Goal: Contribute content: Contribute content

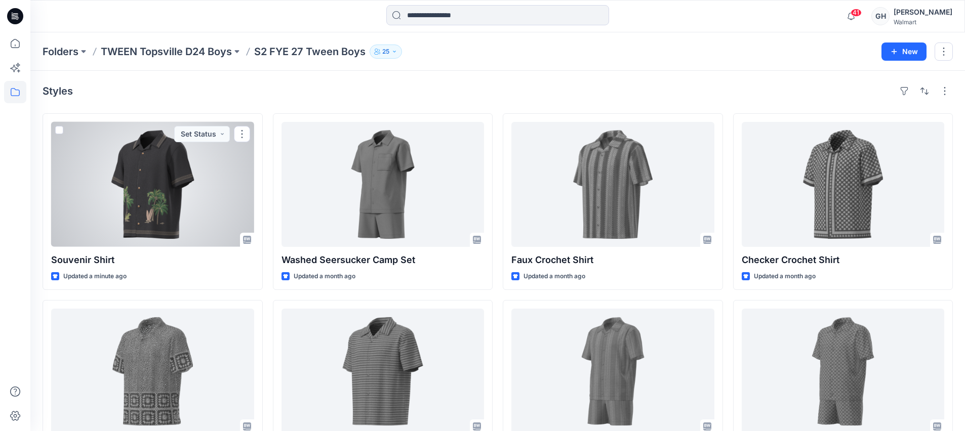
click at [180, 229] on div at bounding box center [152, 184] width 203 height 125
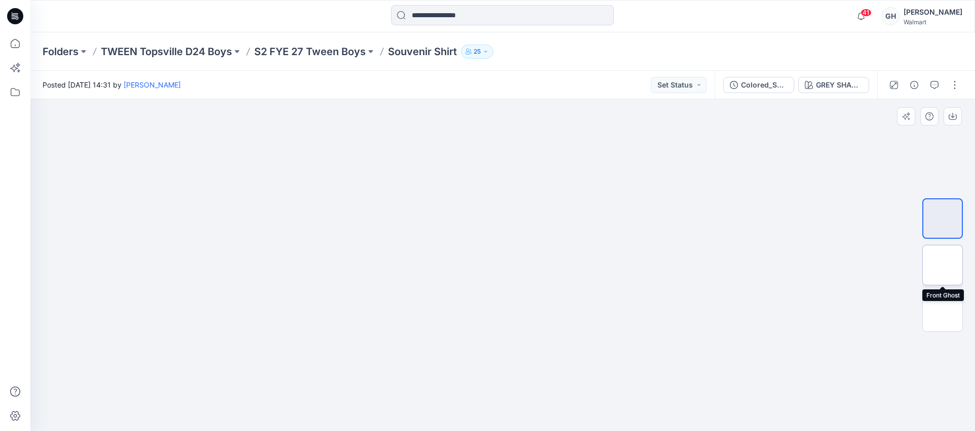
click at [942, 265] on img at bounding box center [942, 265] width 0 height 0
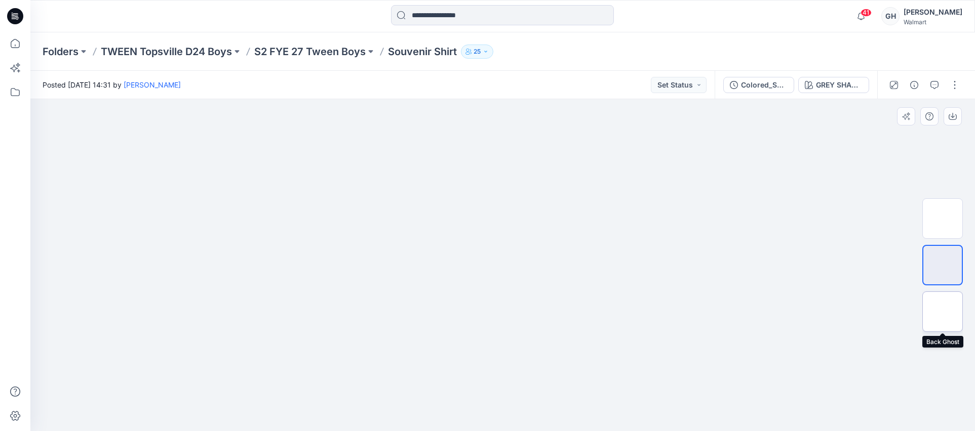
click at [942, 312] on img at bounding box center [942, 312] width 0 height 0
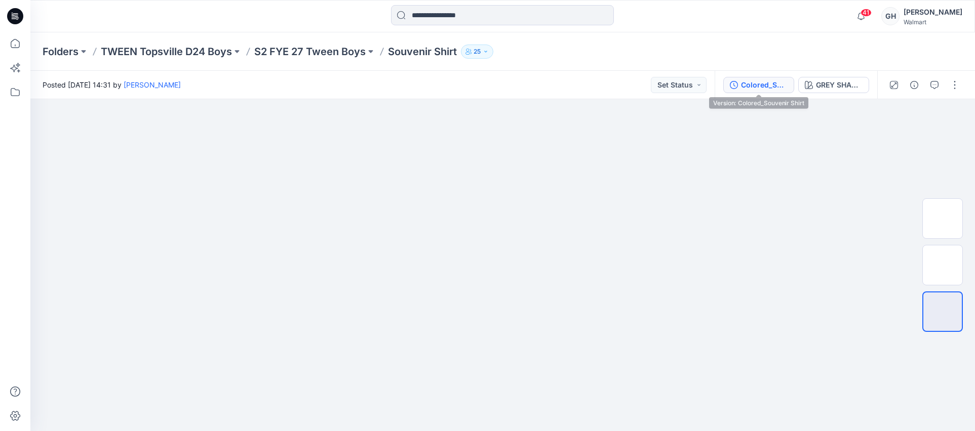
click at [764, 88] on div "Colored_Souvenir Shirt" at bounding box center [764, 85] width 47 height 11
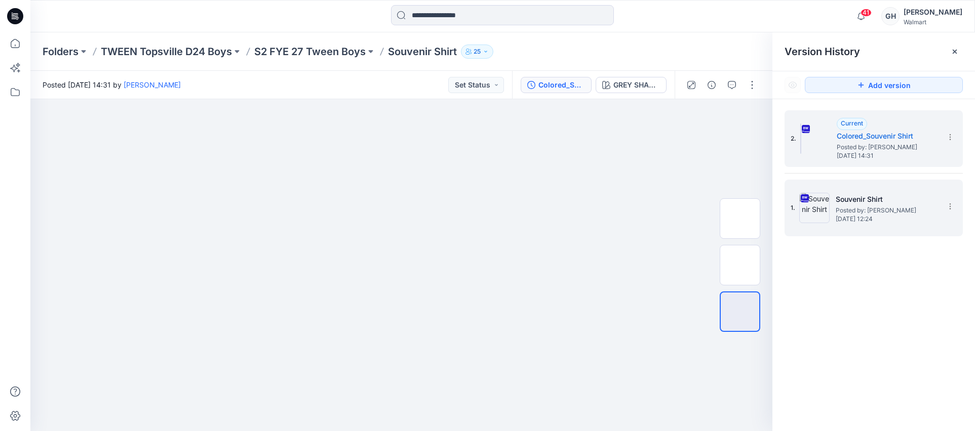
click at [855, 219] on span "[DATE] 12:24" at bounding box center [886, 219] width 101 height 7
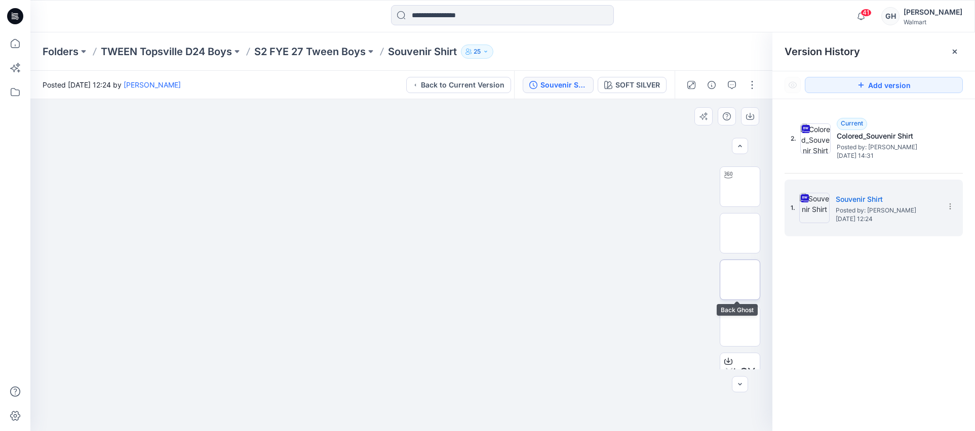
scroll to position [65, 0]
click at [740, 303] on img at bounding box center [740, 303] width 0 height 0
click at [749, 111] on button "button" at bounding box center [750, 116] width 18 height 18
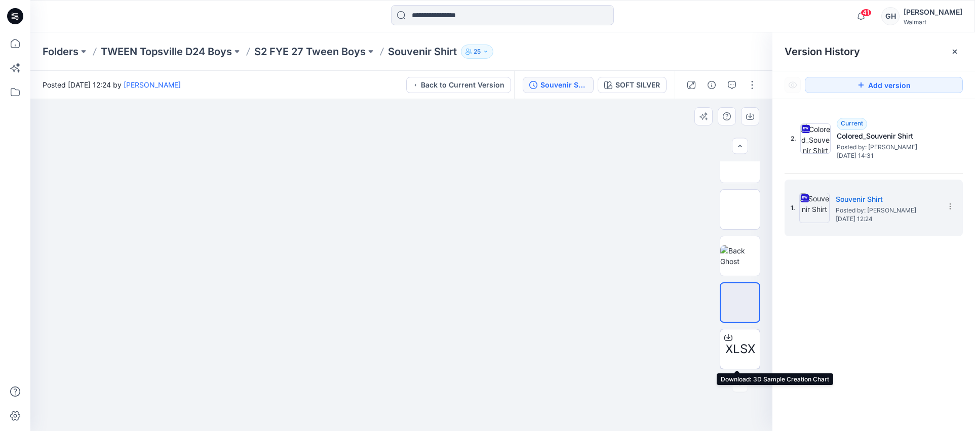
click at [734, 343] on span "XLSX" at bounding box center [740, 349] width 30 height 18
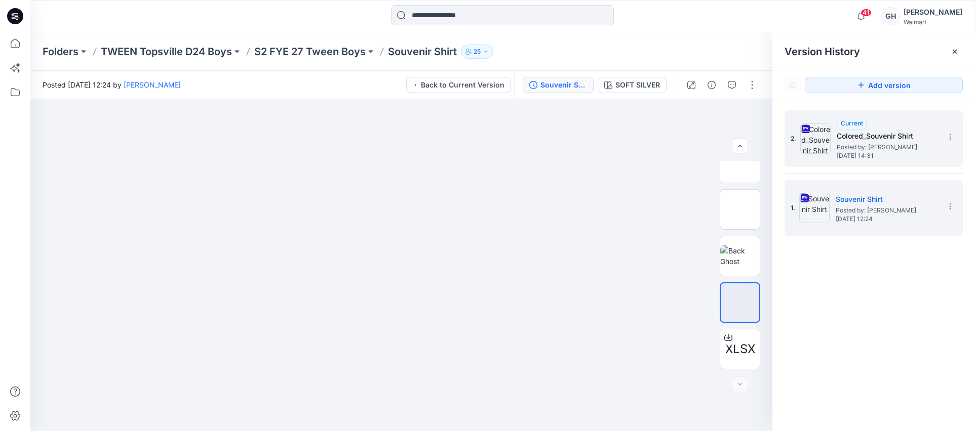
click at [853, 137] on h5 "Colored_Souvenir Shirt" at bounding box center [887, 136] width 101 height 12
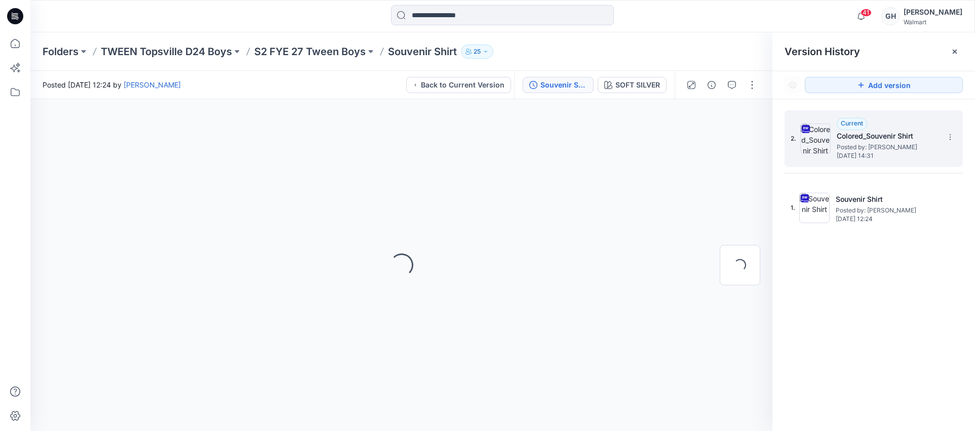
scroll to position [0, 0]
click at [326, 56] on p "S2 FYE 27 Tween Boys" at bounding box center [309, 52] width 111 height 14
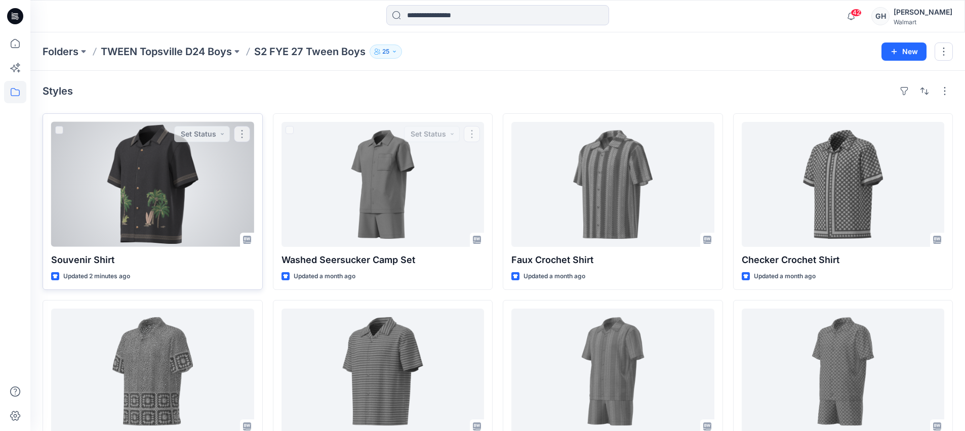
click at [207, 202] on div at bounding box center [152, 184] width 203 height 125
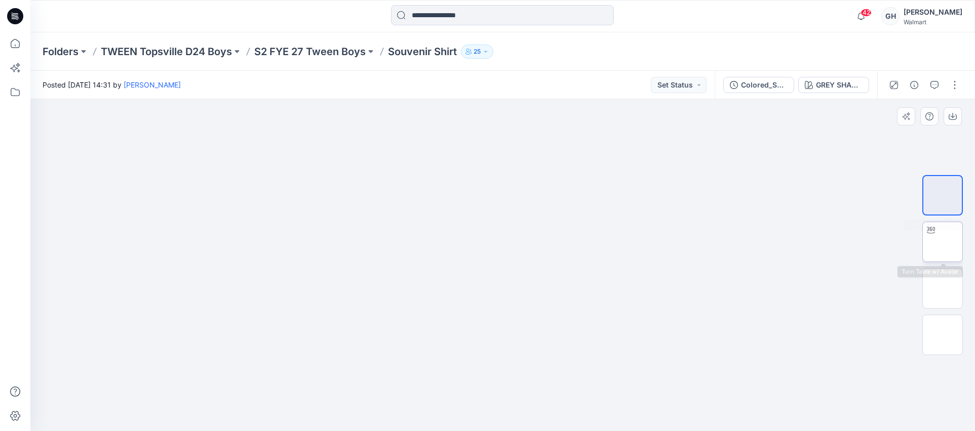
click at [942, 242] on img at bounding box center [942, 242] width 0 height 0
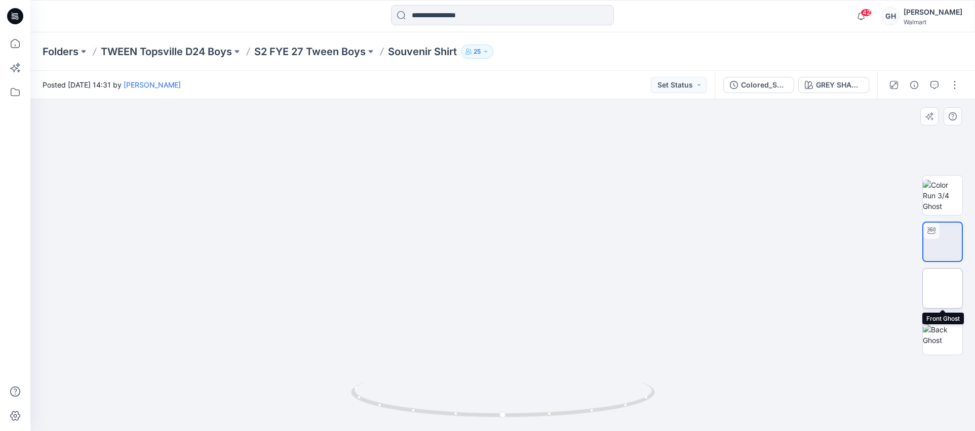
click at [942, 289] on img at bounding box center [942, 289] width 0 height 0
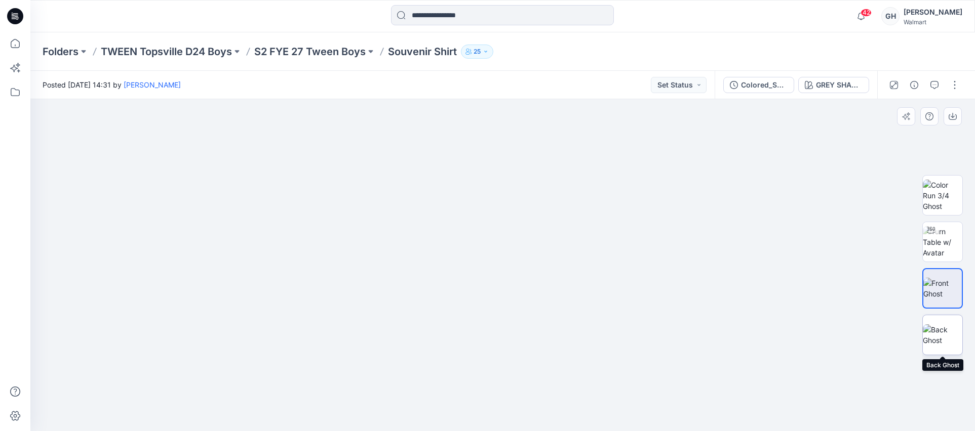
click at [937, 325] on img at bounding box center [942, 335] width 39 height 21
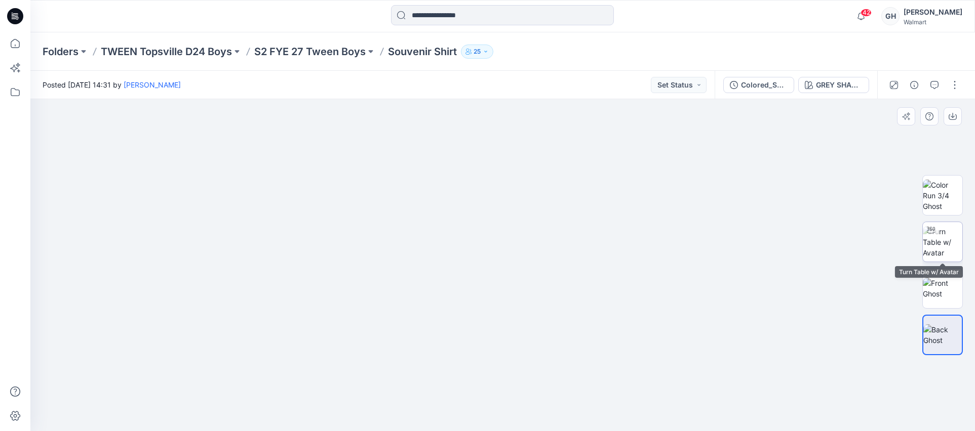
click at [944, 250] on img at bounding box center [942, 242] width 39 height 32
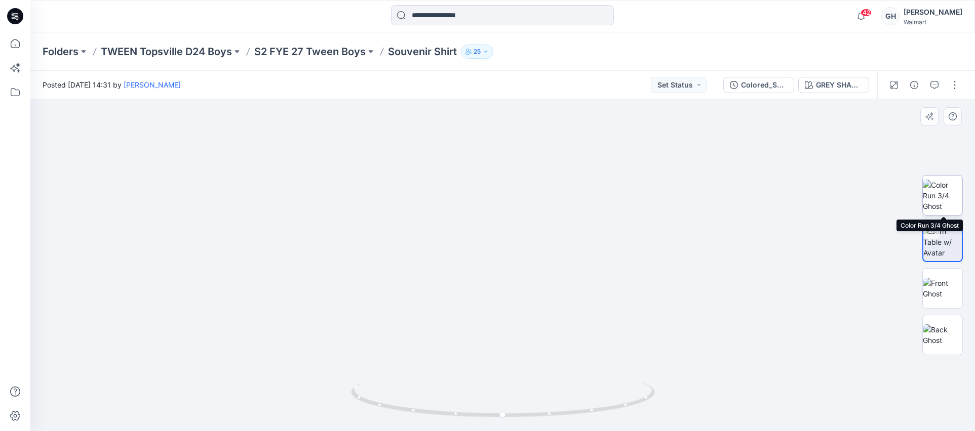
click at [936, 194] on img at bounding box center [942, 196] width 39 height 32
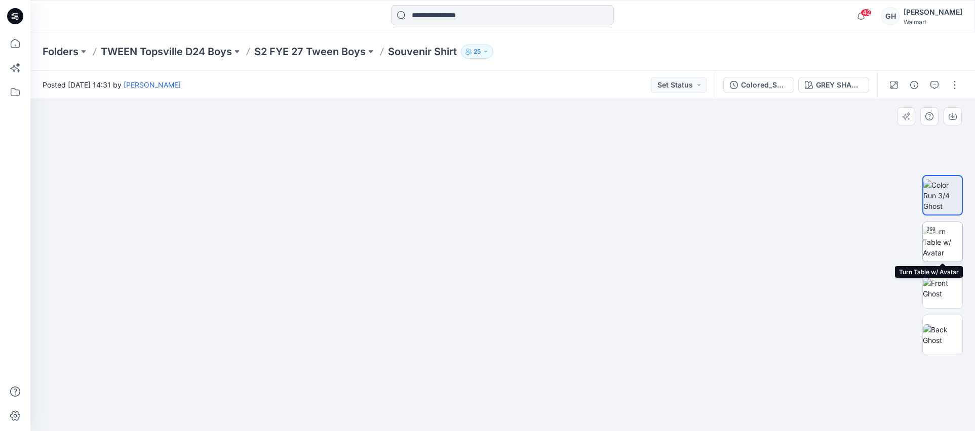
click at [943, 249] on img at bounding box center [942, 242] width 39 height 32
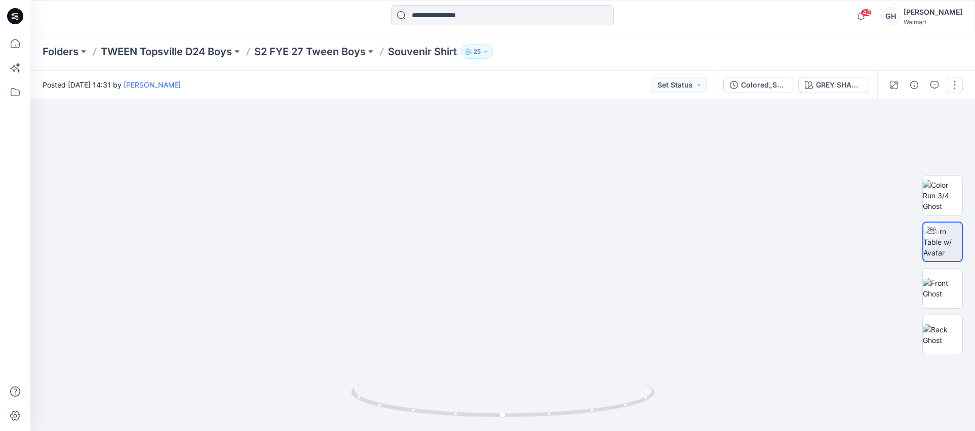
click at [954, 83] on button "button" at bounding box center [954, 85] width 16 height 16
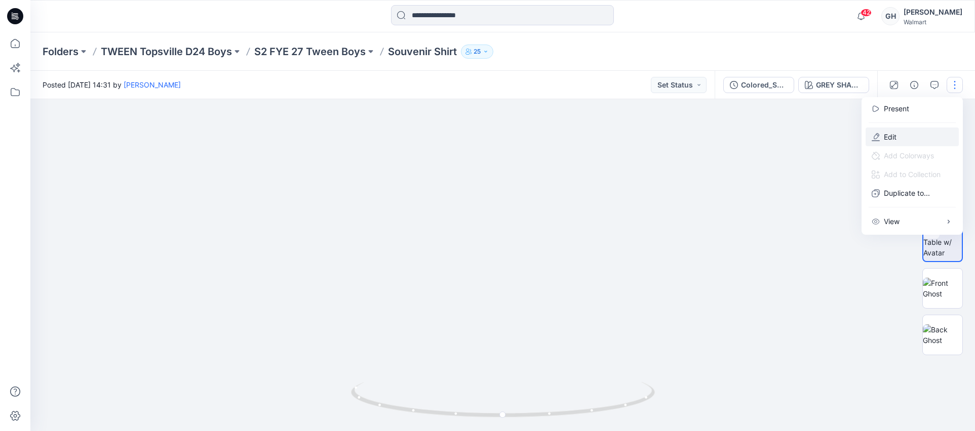
click at [880, 140] on button "Edit" at bounding box center [911, 137] width 93 height 19
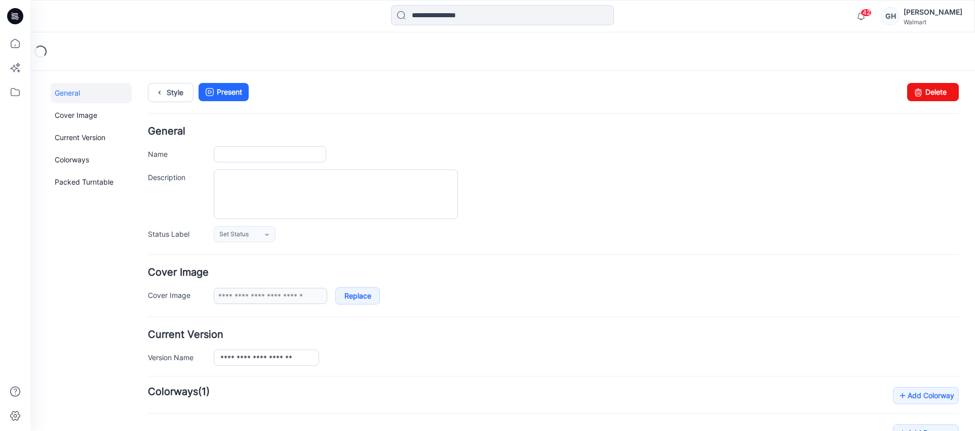
type input "**********"
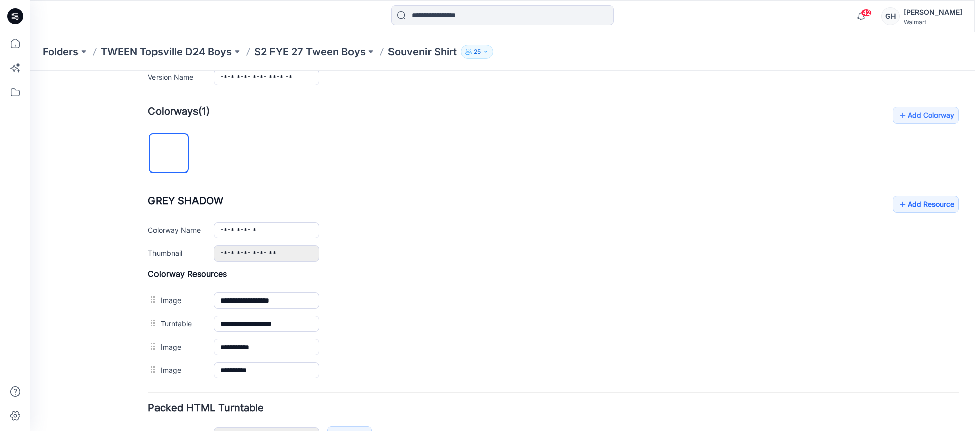
scroll to position [347, 0]
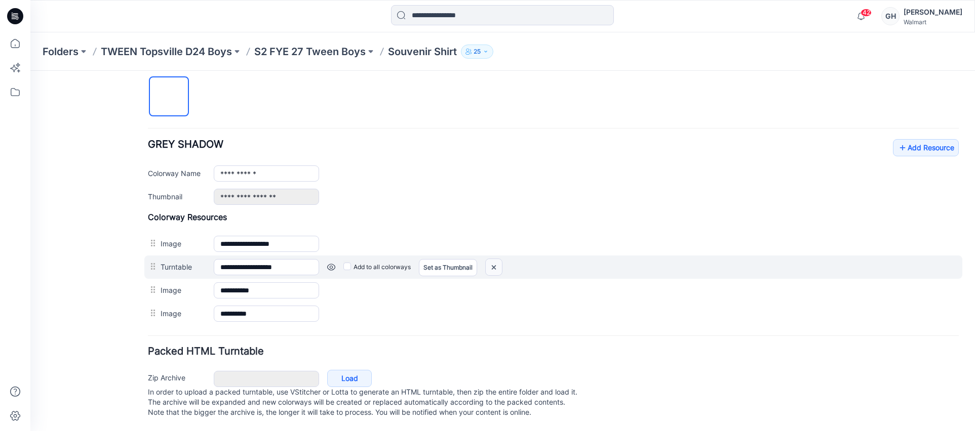
drag, startPoint x: 577, startPoint y: 134, endPoint x: 492, endPoint y: 257, distance: 149.6
click at [492, 259] on img at bounding box center [494, 267] width 16 height 17
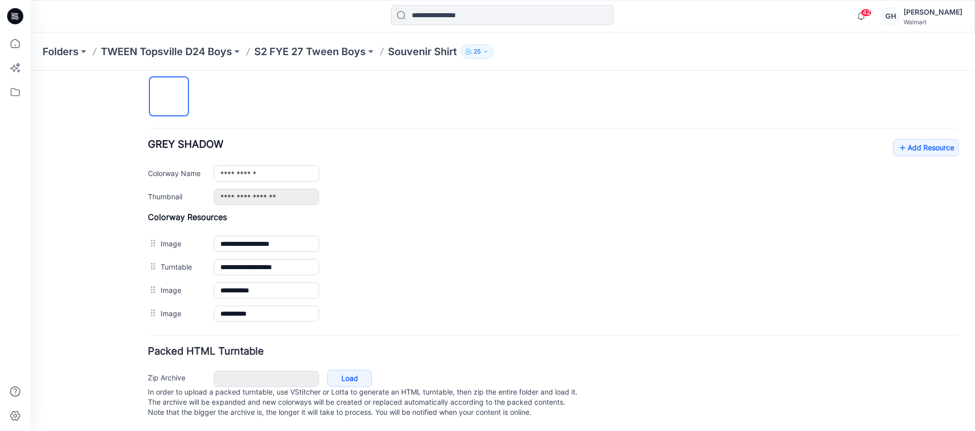
scroll to position [324, 0]
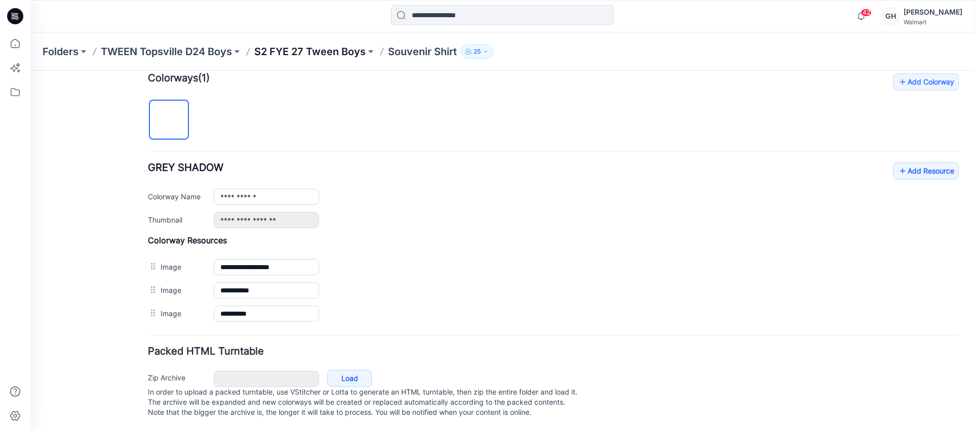
click at [349, 56] on p "S2 FYE 27 Tween Boys" at bounding box center [309, 52] width 111 height 14
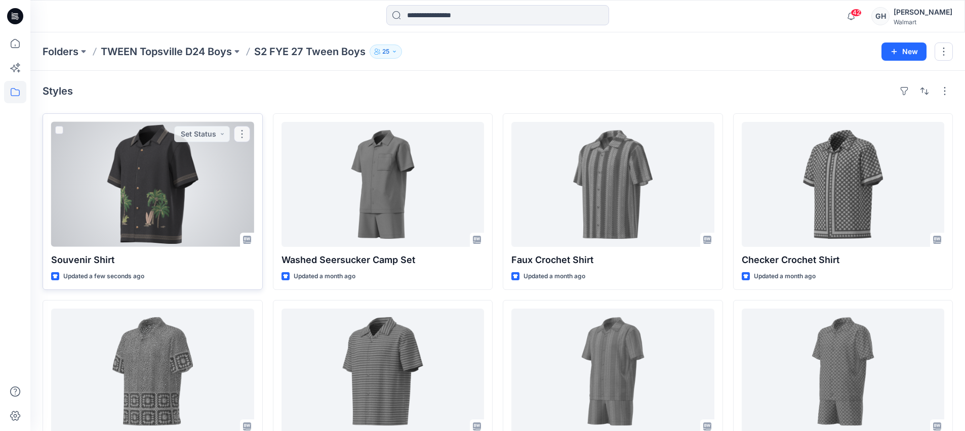
click at [211, 197] on div at bounding box center [152, 184] width 203 height 125
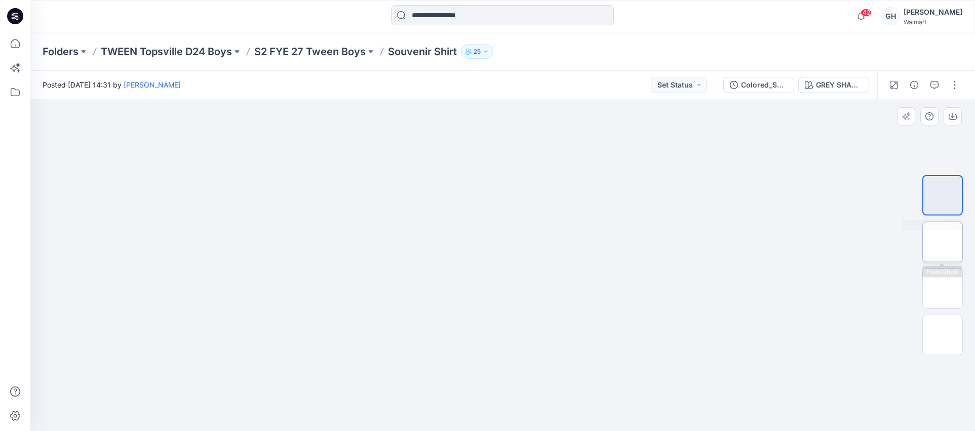
click at [942, 242] on img at bounding box center [942, 242] width 0 height 0
click at [949, 82] on button "button" at bounding box center [954, 85] width 16 height 16
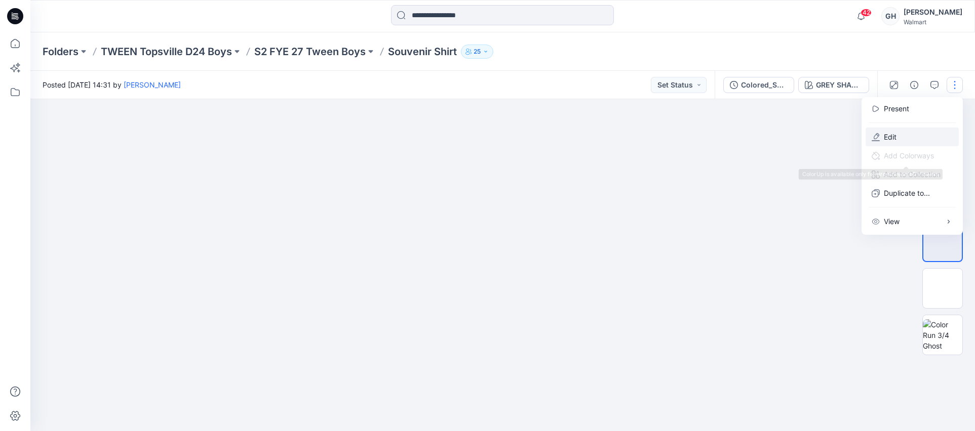
click at [910, 140] on button "Edit" at bounding box center [911, 137] width 93 height 19
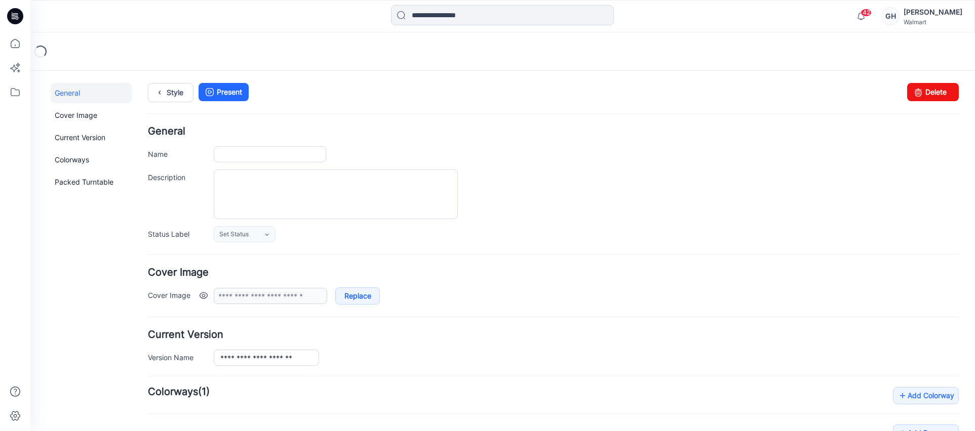
type input "**********"
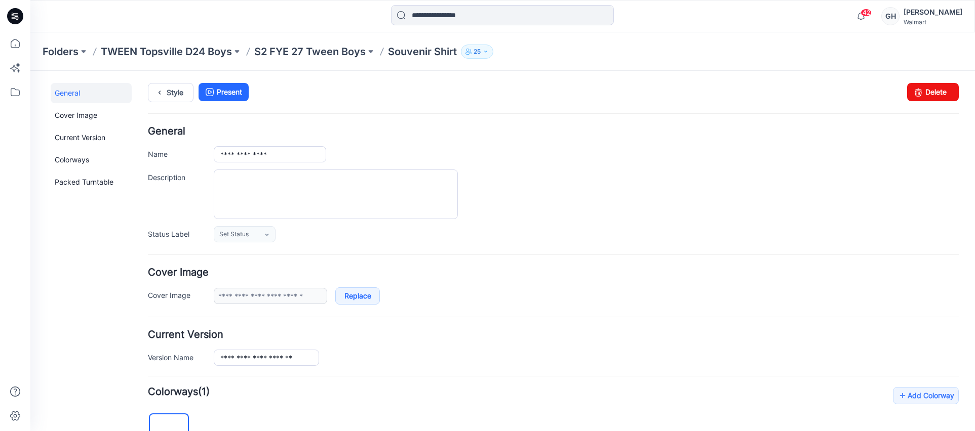
scroll to position [316, 0]
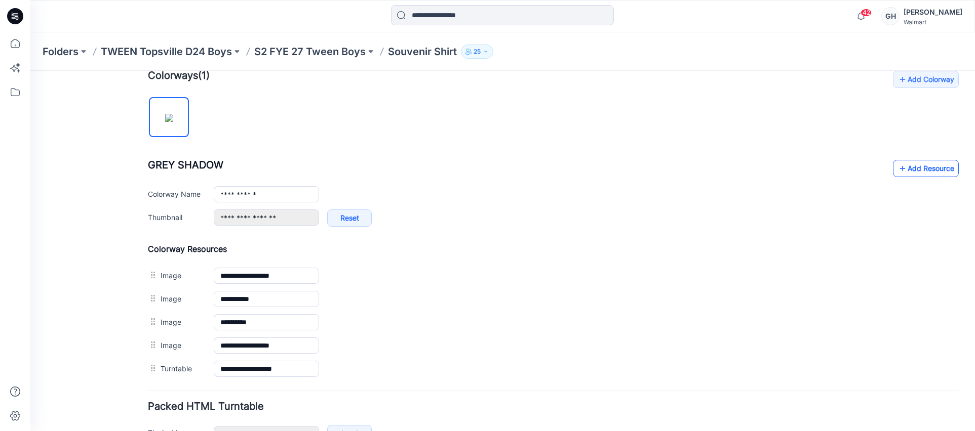
click at [913, 171] on link "Add Resource" at bounding box center [926, 168] width 66 height 17
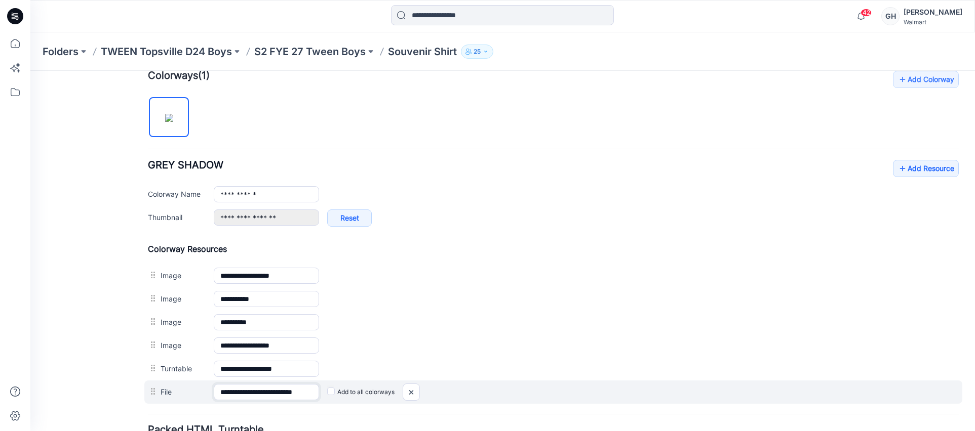
scroll to position [0, 1]
drag, startPoint x: 310, startPoint y: 393, endPoint x: 338, endPoint y: 393, distance: 27.9
click at [338, 393] on div "**********" at bounding box center [553, 392] width 818 height 23
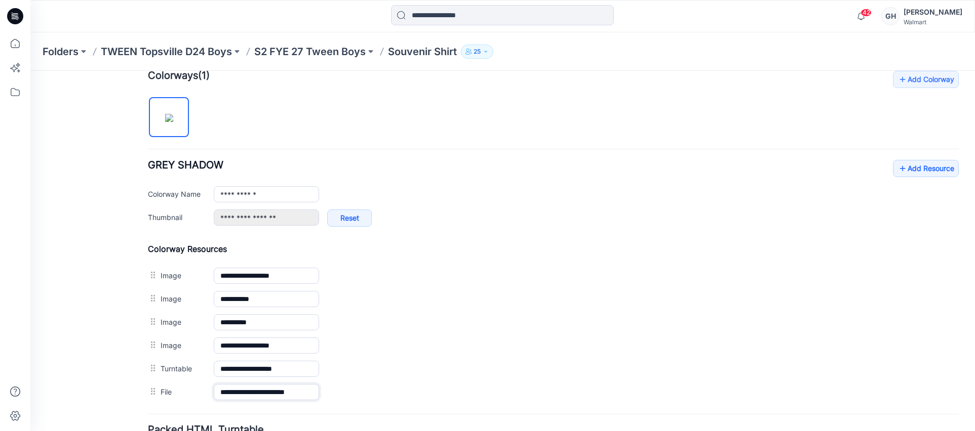
type input "**********"
click at [341, 415] on hr at bounding box center [553, 414] width 811 height 1
click at [897, 172] on icon at bounding box center [902, 169] width 10 height 16
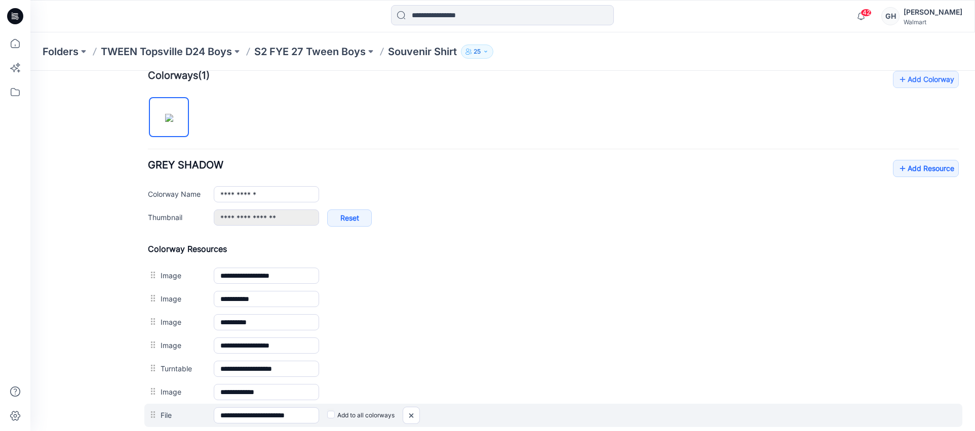
scroll to position [323, 0]
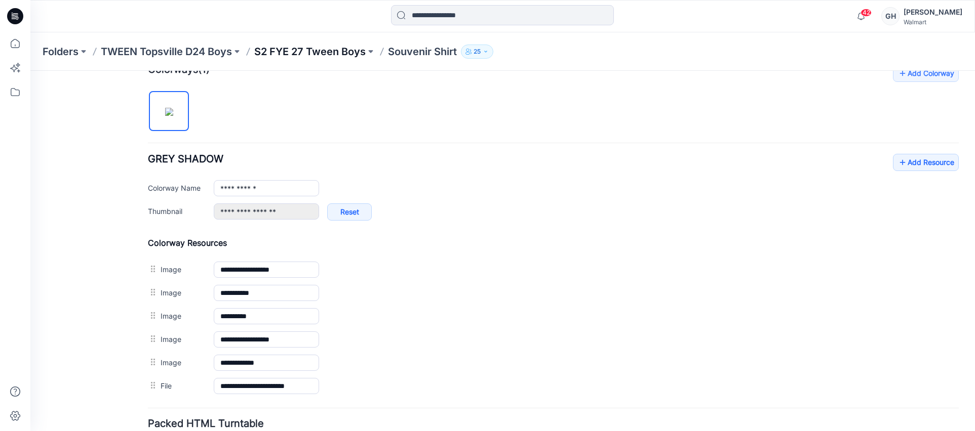
click at [312, 55] on p "S2 FYE 27 Tween Boys" at bounding box center [309, 52] width 111 height 14
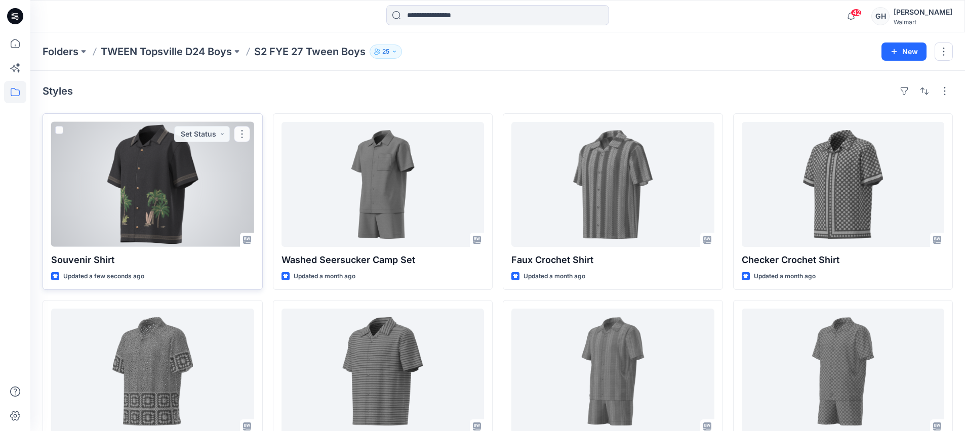
click at [197, 195] on div at bounding box center [152, 184] width 203 height 125
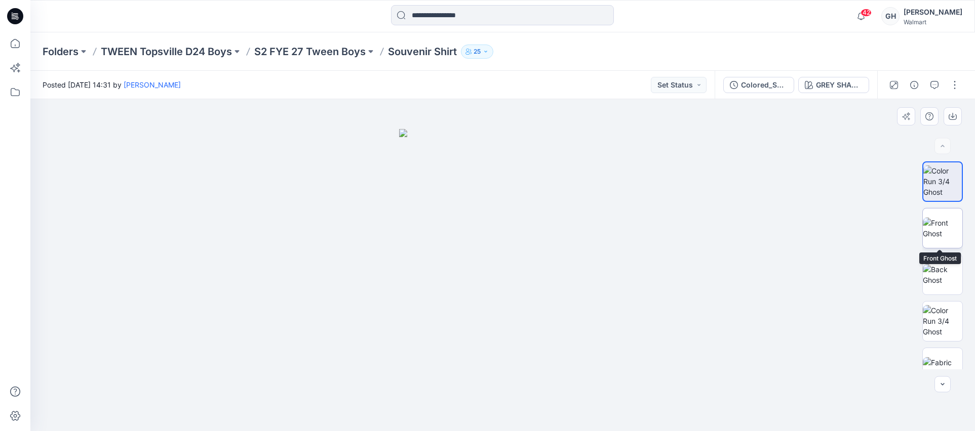
click at [937, 218] on img at bounding box center [942, 228] width 39 height 21
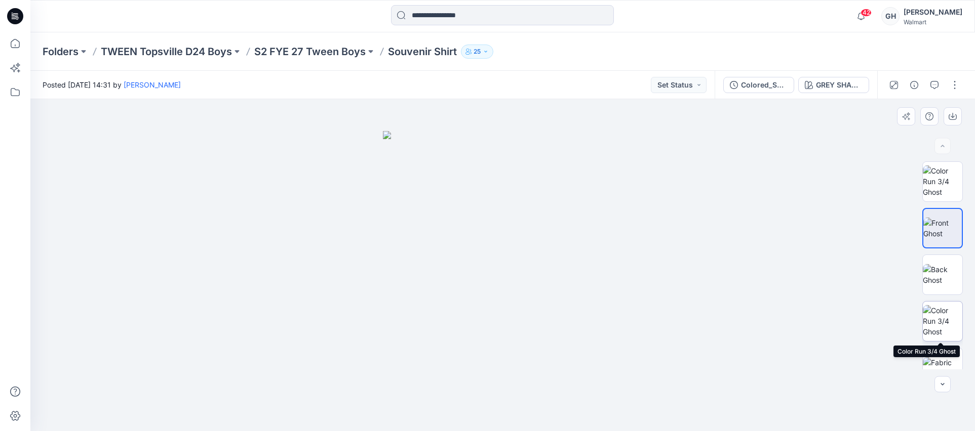
click at [940, 318] on img at bounding box center [942, 321] width 39 height 32
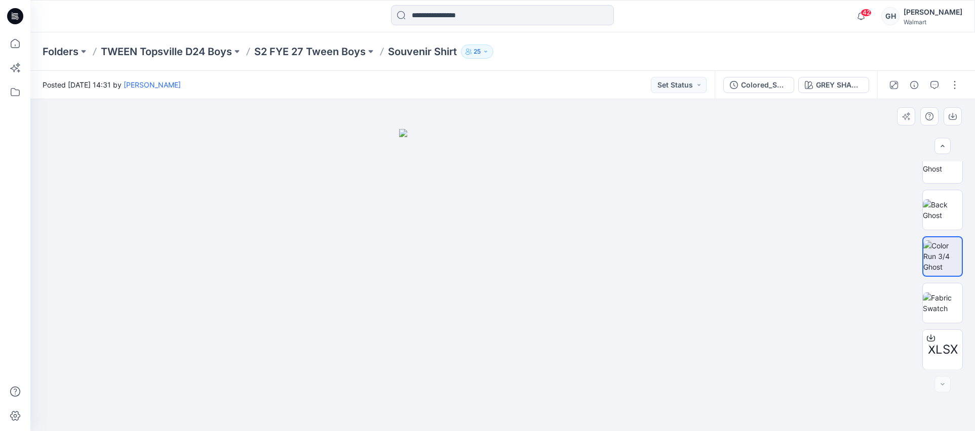
scroll to position [65, 0]
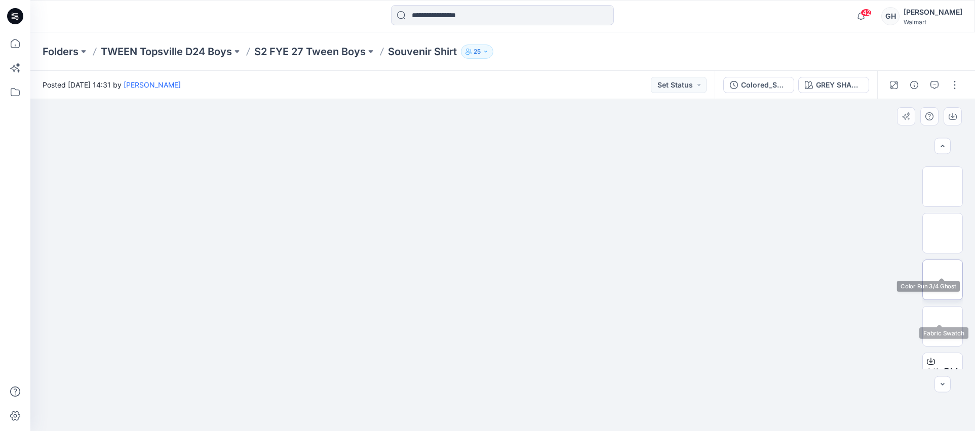
scroll to position [65, 0]
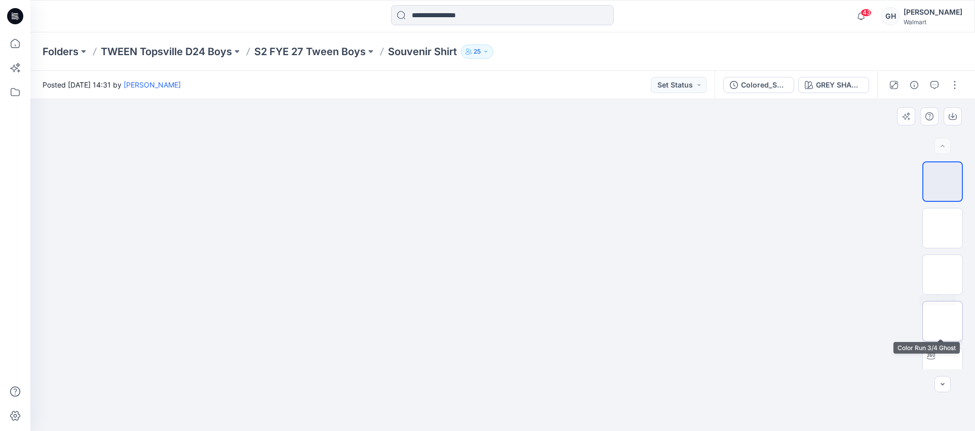
scroll to position [112, 0]
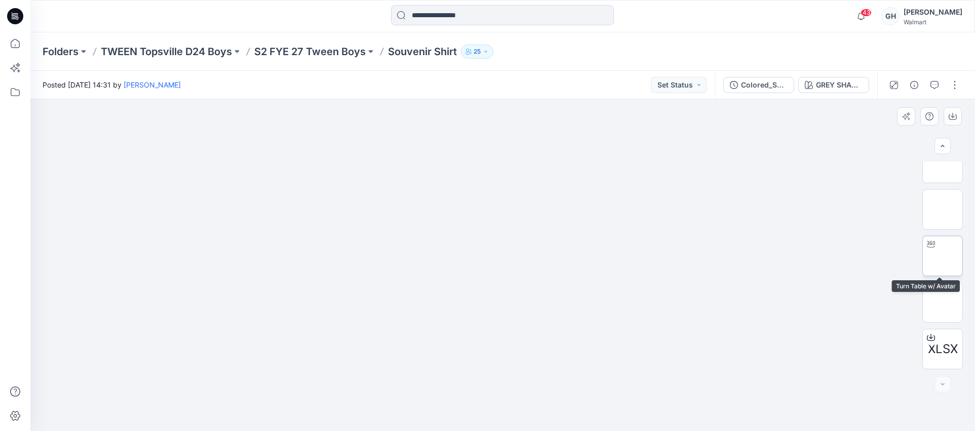
click at [942, 256] on img at bounding box center [942, 256] width 0 height 0
drag, startPoint x: 548, startPoint y: 181, endPoint x: 554, endPoint y: 209, distance: 29.0
drag, startPoint x: 518, startPoint y: 212, endPoint x: 514, endPoint y: 257, distance: 45.2
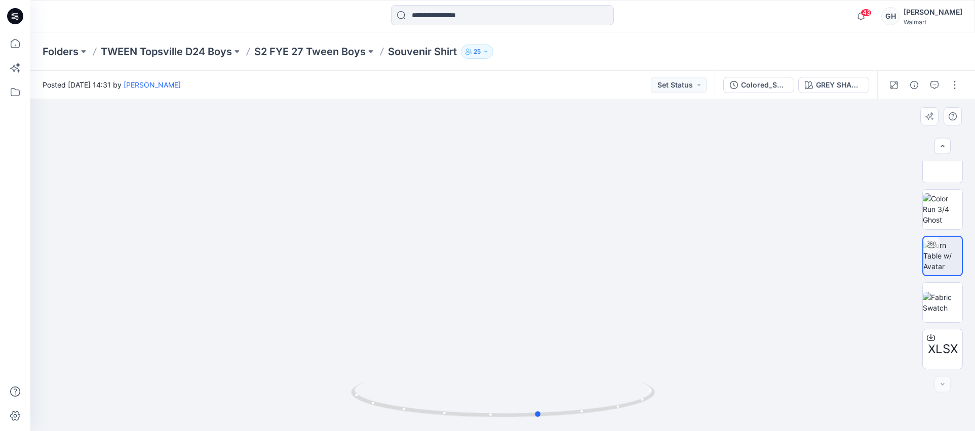
drag, startPoint x: 498, startPoint y: 417, endPoint x: 230, endPoint y: 391, distance: 268.6
click at [230, 391] on div at bounding box center [502, 265] width 944 height 332
click at [926, 215] on img at bounding box center [942, 209] width 39 height 32
click at [312, 46] on p "S2 FYE 27 Tween Boys" at bounding box center [309, 52] width 111 height 14
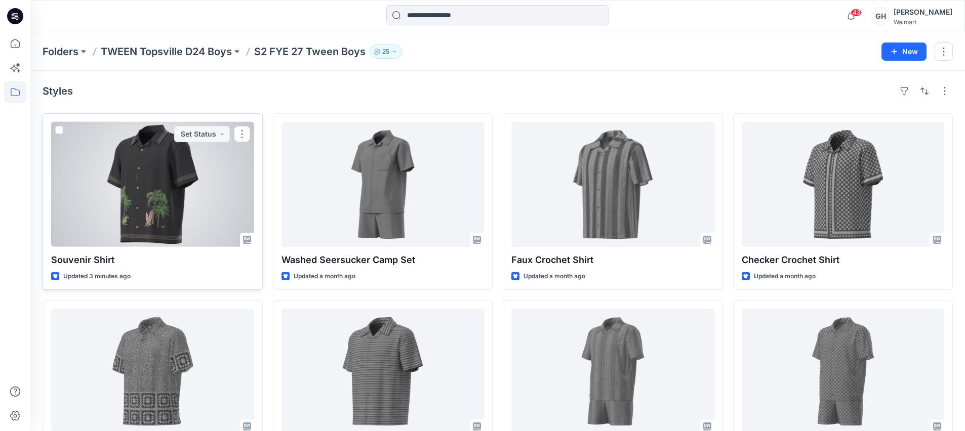
click at [176, 197] on div at bounding box center [152, 184] width 203 height 125
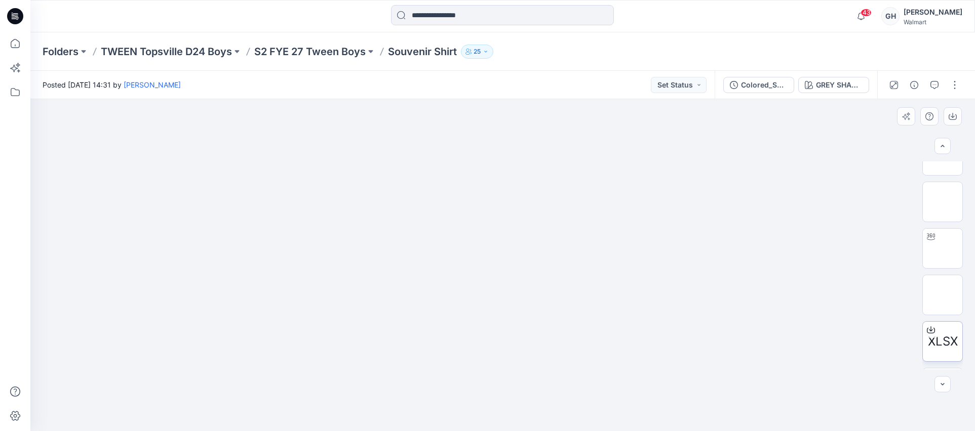
scroll to position [158, 0]
click at [942, 349] on img at bounding box center [942, 349] width 0 height 0
drag, startPoint x: 500, startPoint y: 417, endPoint x: 259, endPoint y: 357, distance: 248.3
click at [183, 392] on div at bounding box center [502, 265] width 944 height 332
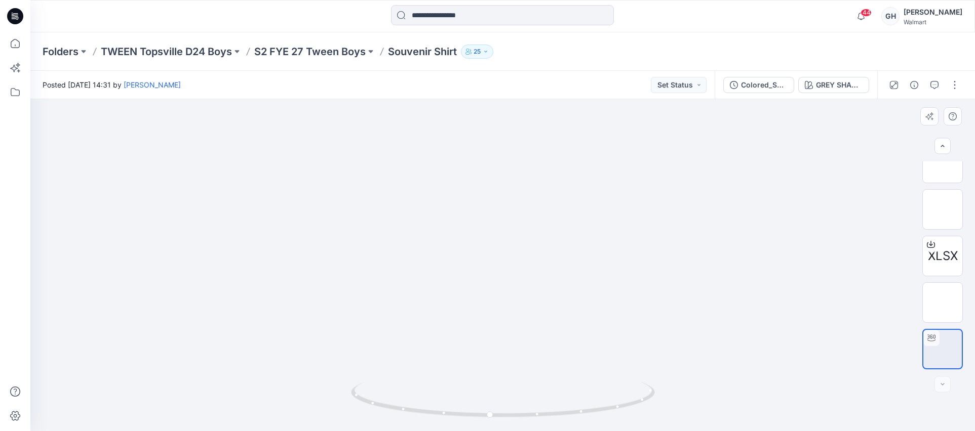
drag, startPoint x: 455, startPoint y: 189, endPoint x: 430, endPoint y: 365, distance: 177.4
drag, startPoint x: 494, startPoint y: 236, endPoint x: 489, endPoint y: 332, distance: 95.8
click at [948, 87] on button "button" at bounding box center [954, 85] width 16 height 16
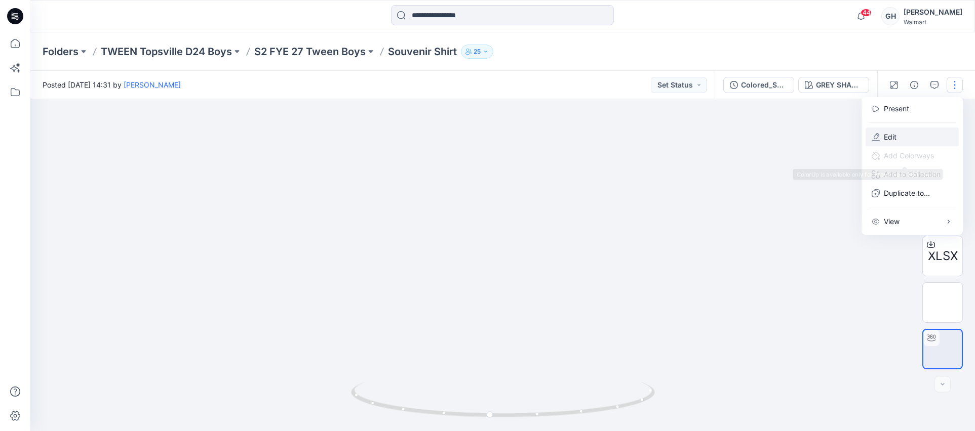
click at [897, 135] on button "Edit" at bounding box center [911, 137] width 93 height 19
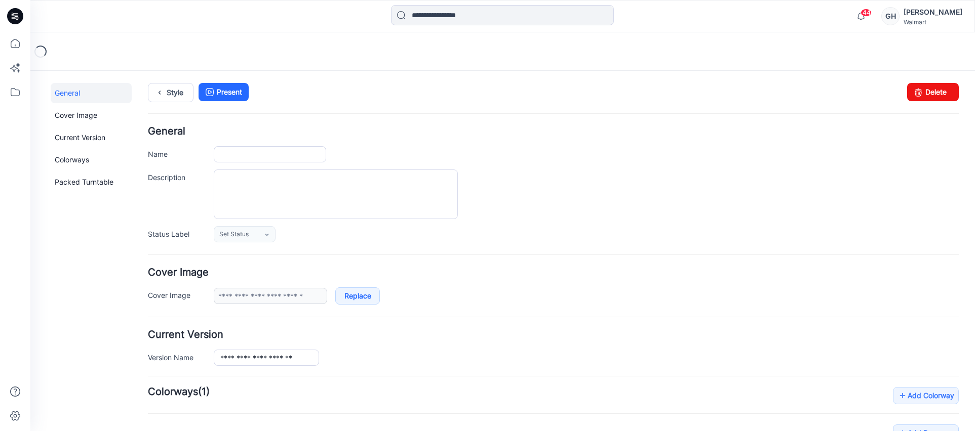
type input "**********"
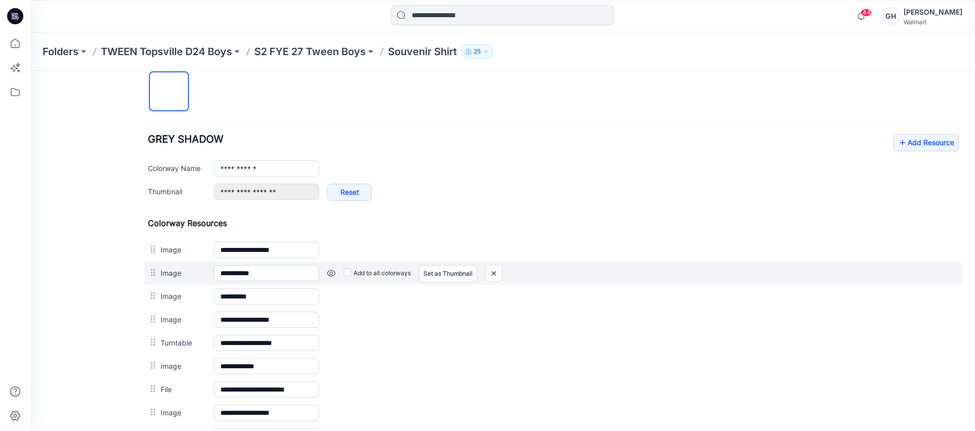
scroll to position [475, 0]
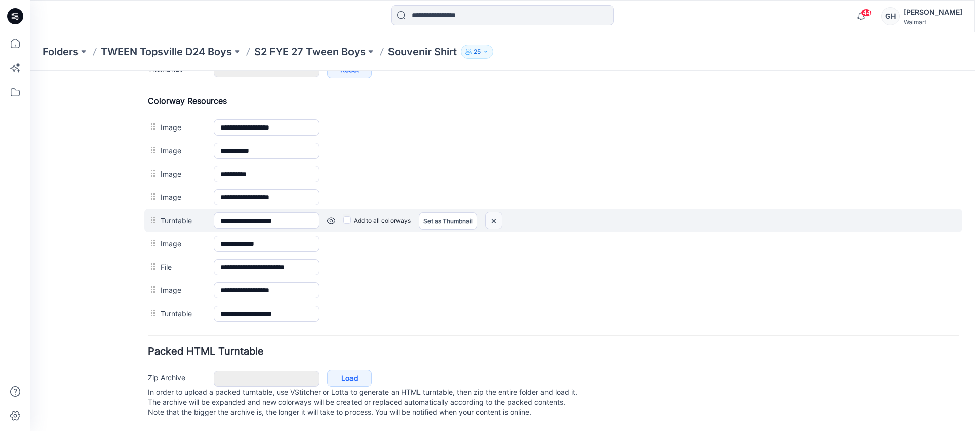
drag, startPoint x: 563, startPoint y: 135, endPoint x: 488, endPoint y: 210, distance: 105.6
click at [488, 213] on img at bounding box center [494, 221] width 16 height 17
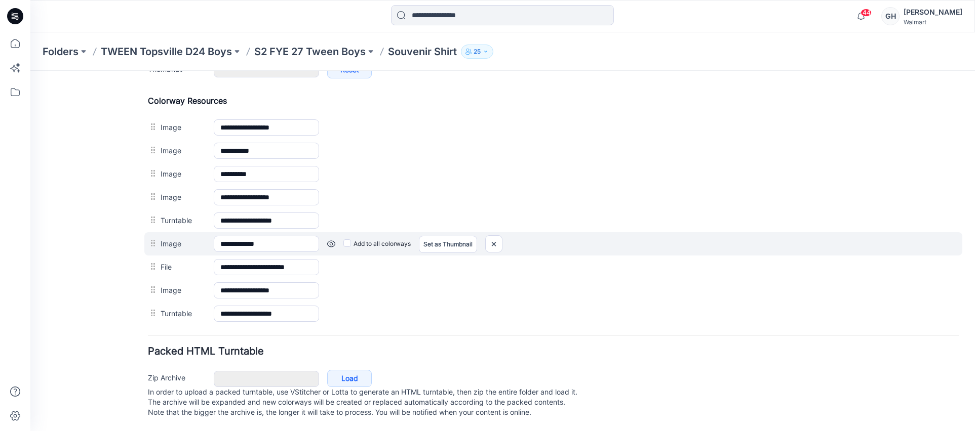
scroll to position [452, 0]
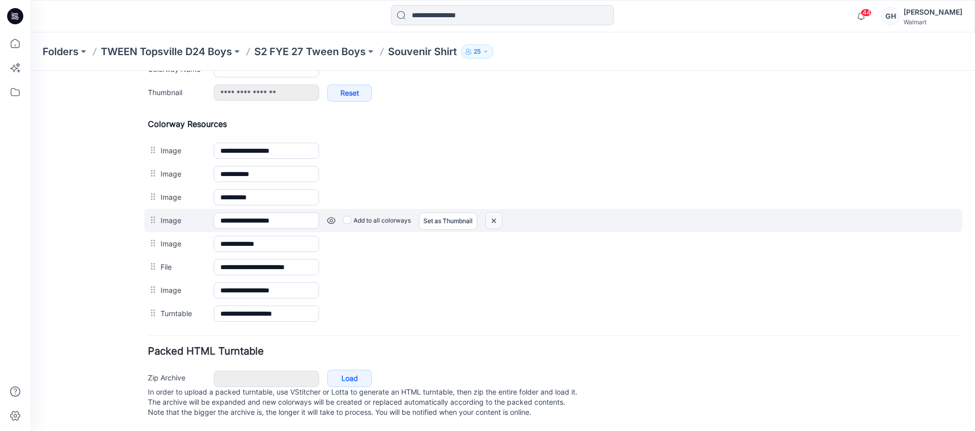
click at [497, 213] on img at bounding box center [494, 221] width 16 height 17
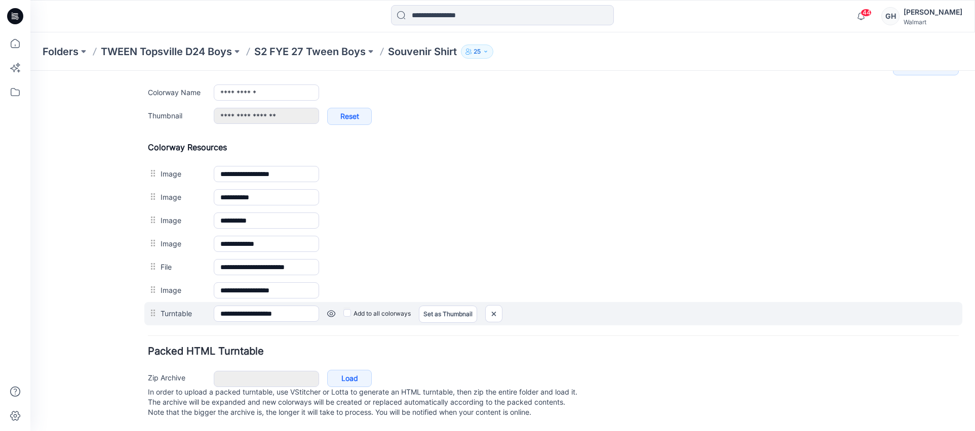
scroll to position [428, 0]
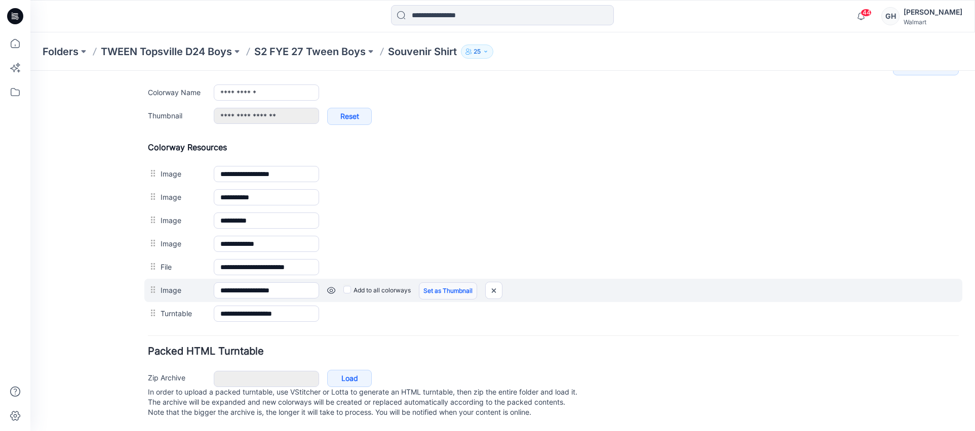
click at [430, 284] on link "Set as Thumbnail" at bounding box center [448, 291] width 58 height 17
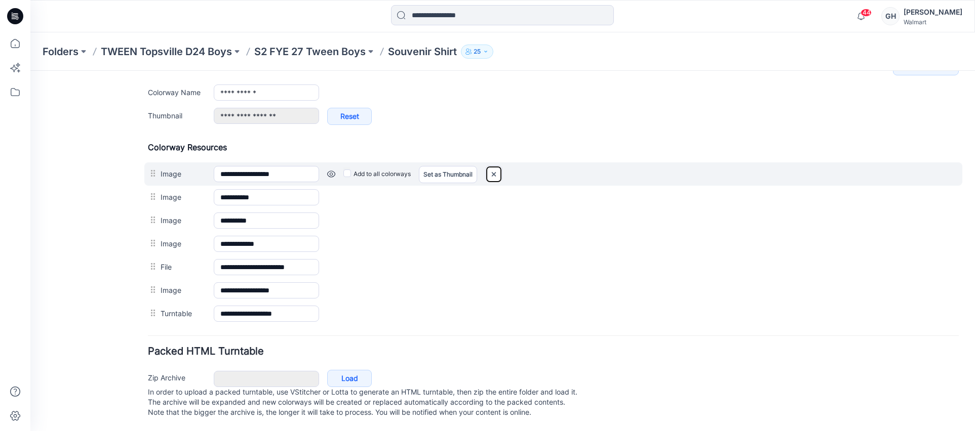
drag, startPoint x: 570, startPoint y: 139, endPoint x: 487, endPoint y: 161, distance: 85.5
click at [487, 166] on img at bounding box center [494, 174] width 16 height 17
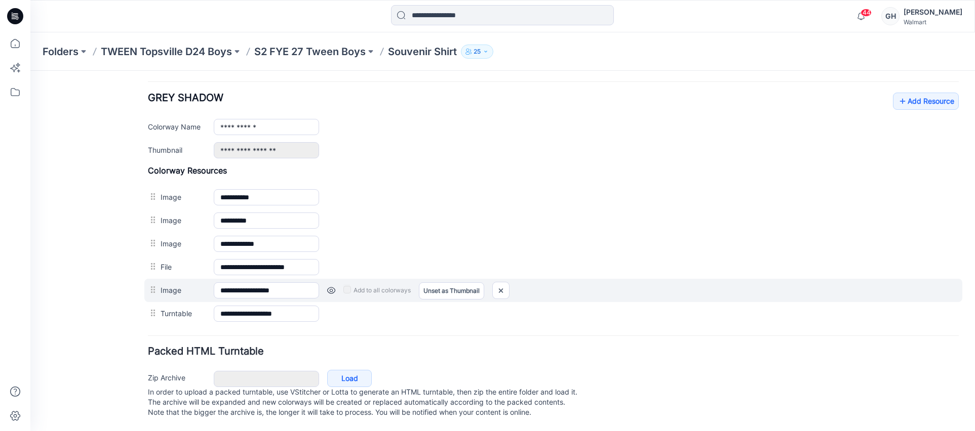
scroll to position [394, 0]
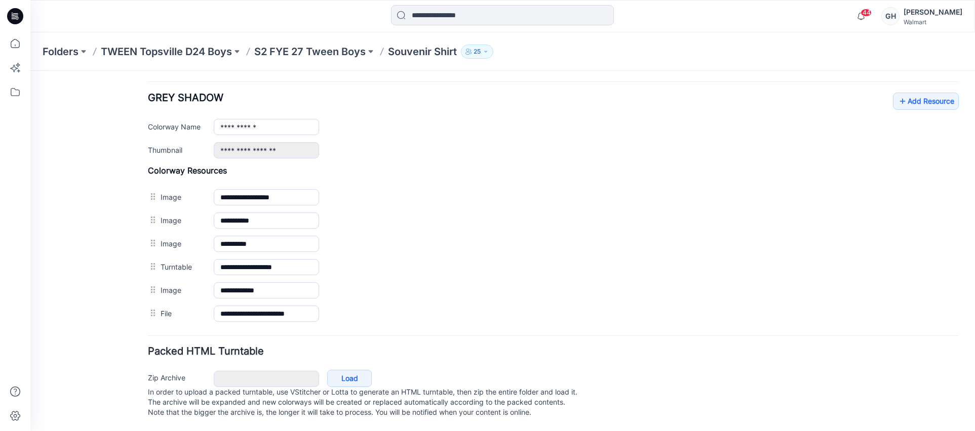
click at [328, 59] on div "Folders TWEEN Topsville D24 Boys S2 FYE 27 Tween Boys Souvenir Shirt 25" at bounding box center [502, 51] width 944 height 38
click at [310, 48] on p "S2 FYE 27 Tween Boys" at bounding box center [309, 52] width 111 height 14
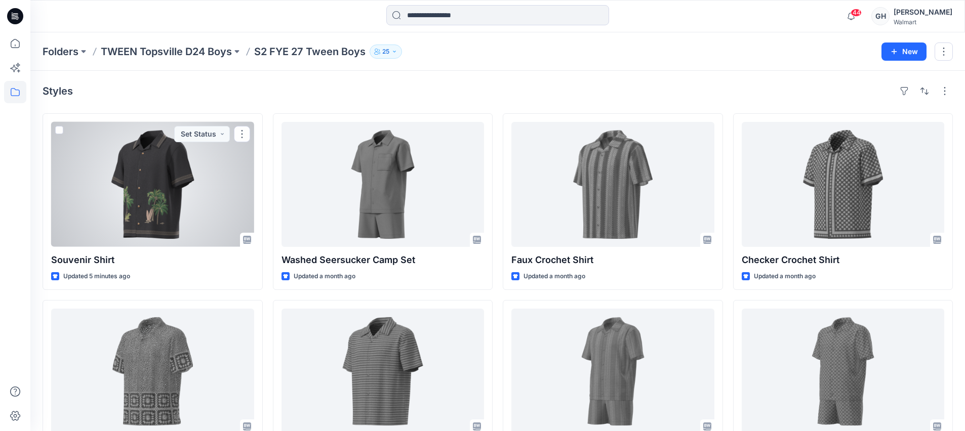
drag, startPoint x: 112, startPoint y: 213, endPoint x: 245, endPoint y: 204, distance: 133.0
click at [111, 214] on div at bounding box center [152, 184] width 203 height 125
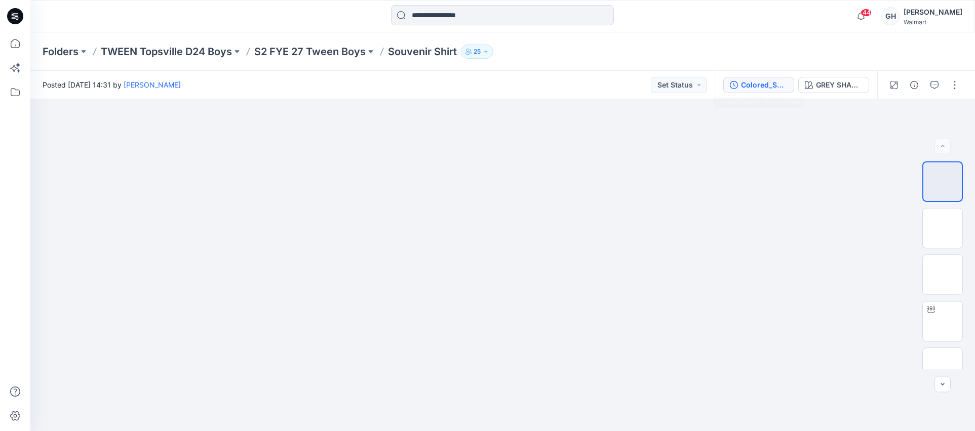
click at [759, 82] on div "Colored_Souvenir Shirt" at bounding box center [764, 85] width 47 height 11
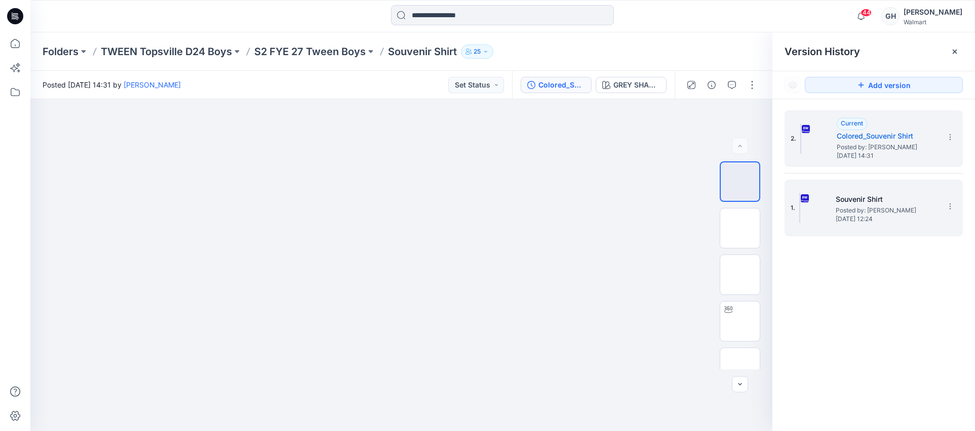
click at [855, 209] on span "Posted by: [PERSON_NAME]" at bounding box center [886, 211] width 101 height 10
click at [849, 152] on span "Thursday, September 04, 2025 14:31" at bounding box center [887, 155] width 101 height 7
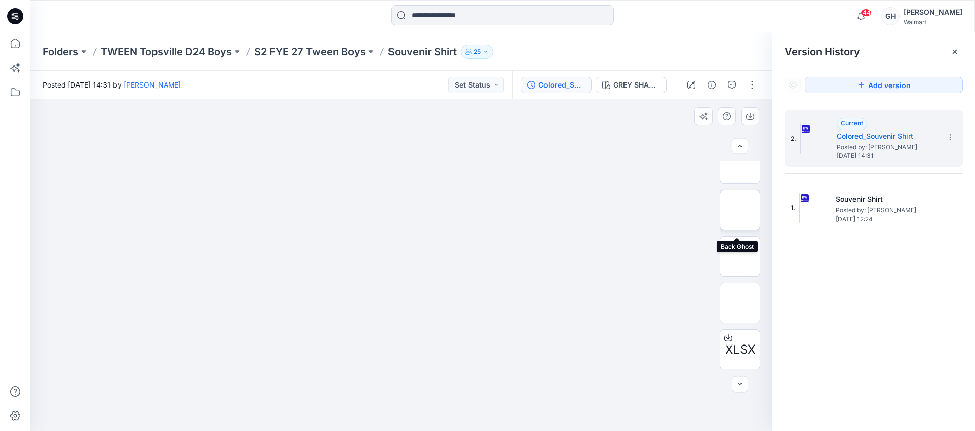
scroll to position [65, 0]
click at [956, 49] on icon at bounding box center [954, 52] width 8 height 8
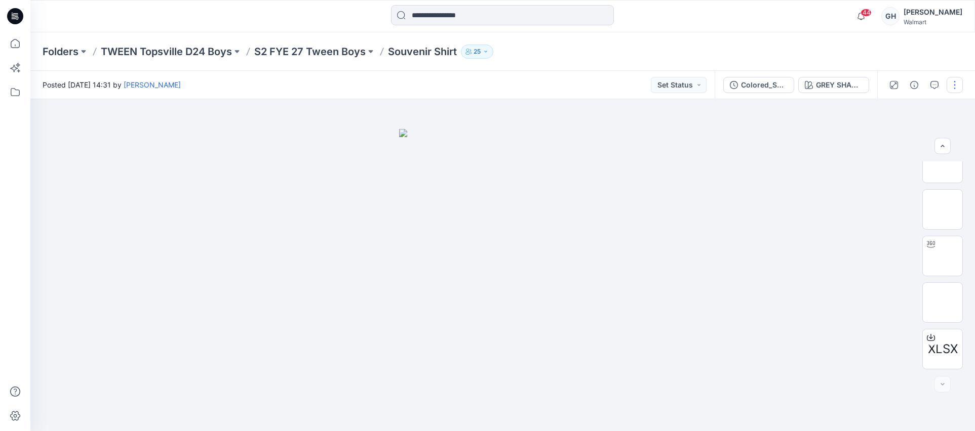
click at [955, 86] on button "button" at bounding box center [954, 85] width 16 height 16
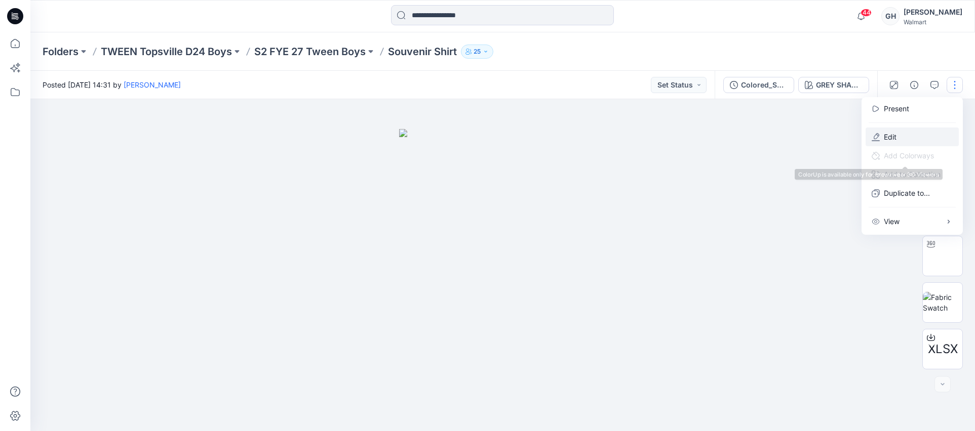
click at [896, 135] on p "Edit" at bounding box center [890, 137] width 13 height 11
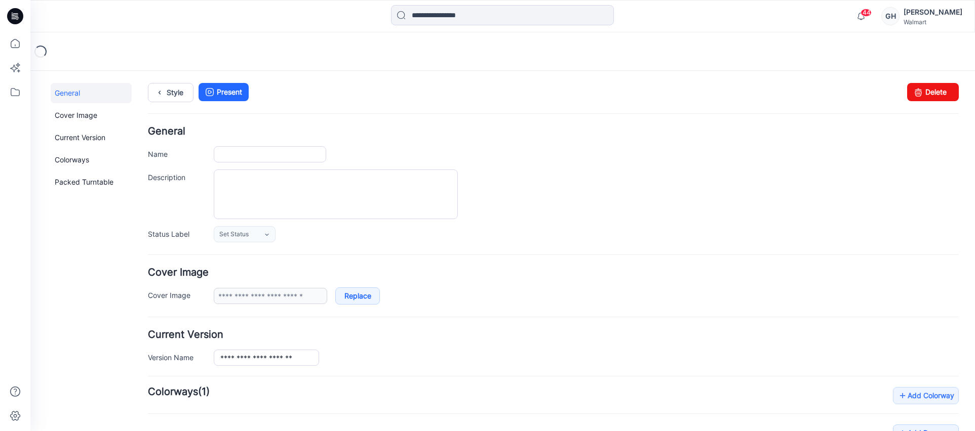
type input "**********"
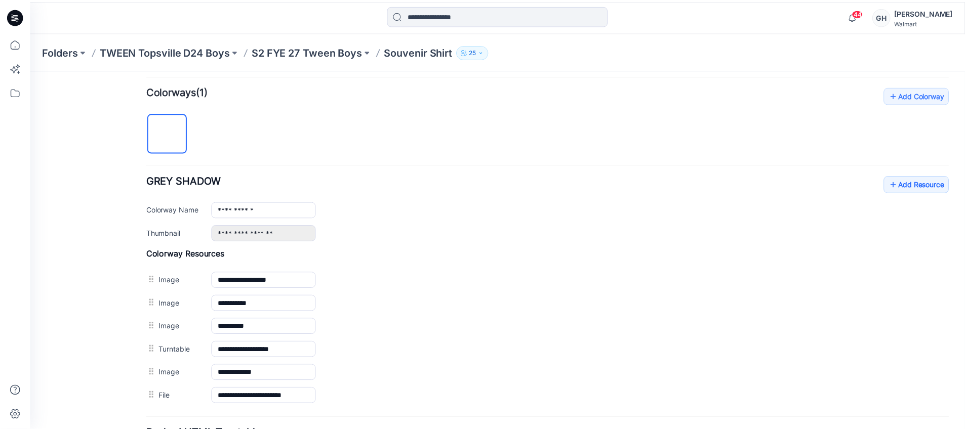
scroll to position [316, 0]
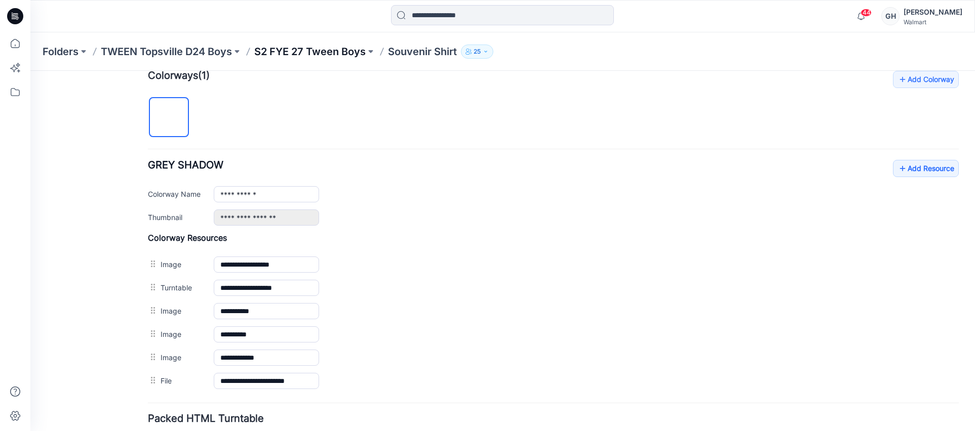
click at [268, 48] on p "S2 FYE 27 Tween Boys" at bounding box center [309, 52] width 111 height 14
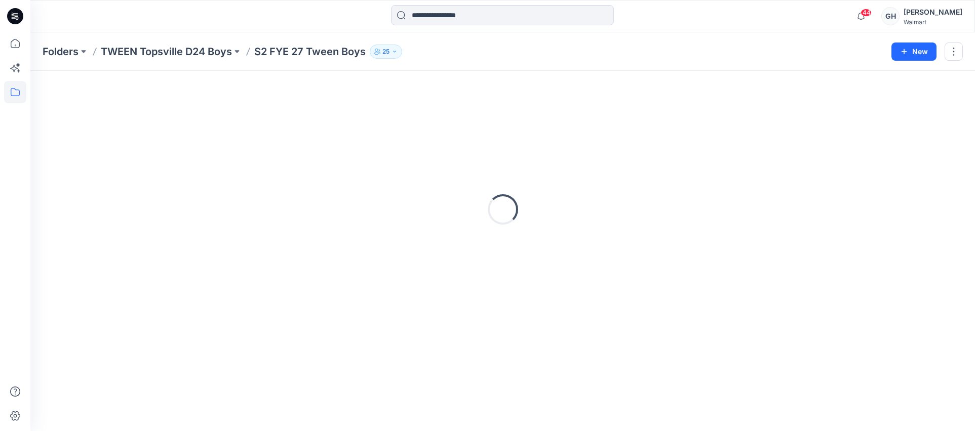
click at [297, 48] on p "S2 FYE 27 Tween Boys" at bounding box center [309, 52] width 111 height 14
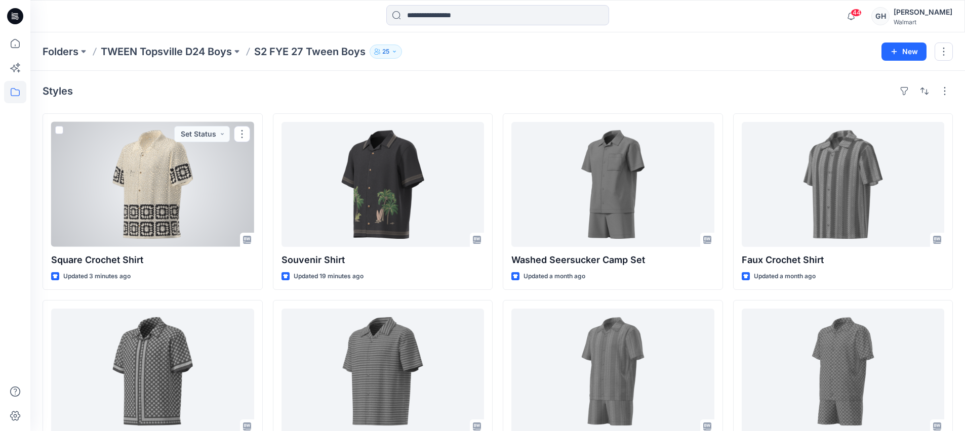
click at [192, 186] on div at bounding box center [152, 184] width 203 height 125
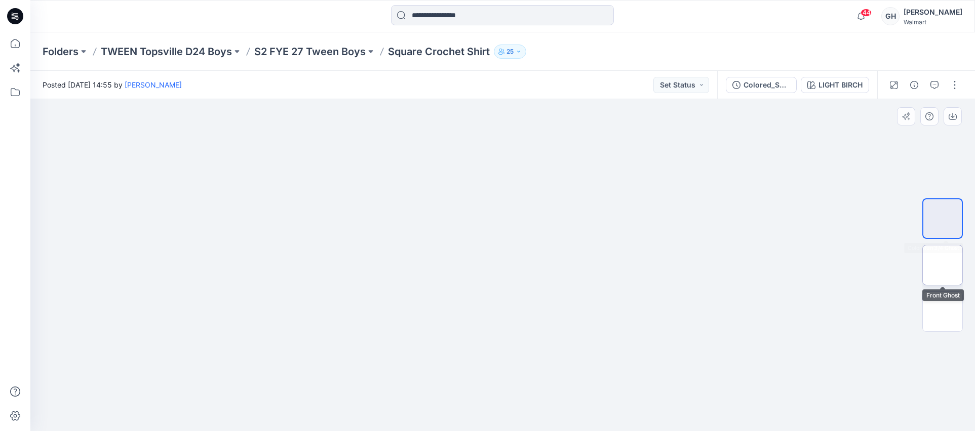
click at [942, 265] on img at bounding box center [942, 265] width 0 height 0
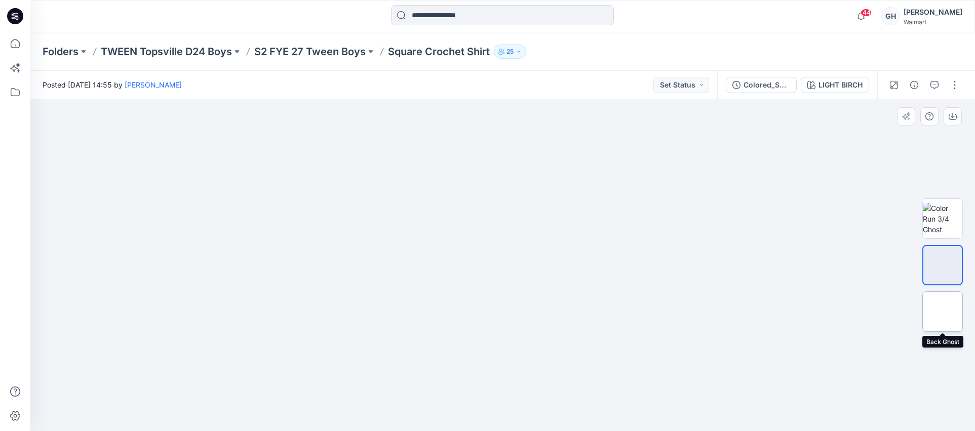
click at [942, 312] on img at bounding box center [942, 312] width 0 height 0
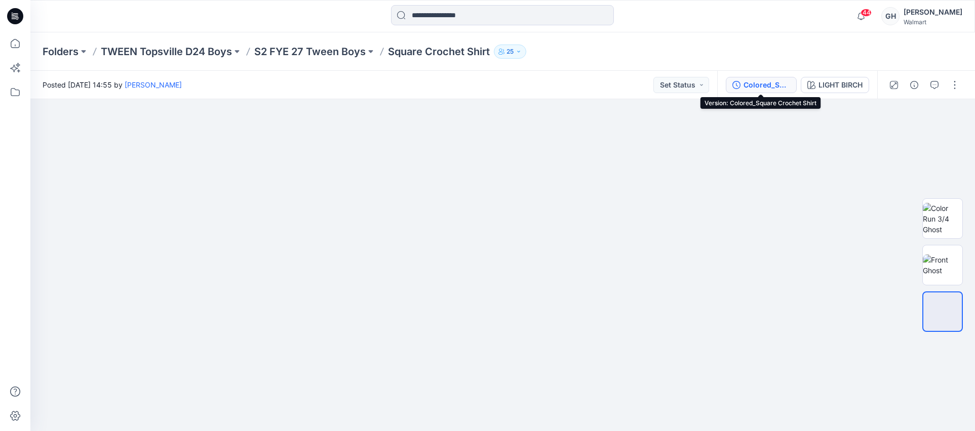
click at [763, 85] on div "Colored_Square Crochet Shirt" at bounding box center [766, 85] width 47 height 11
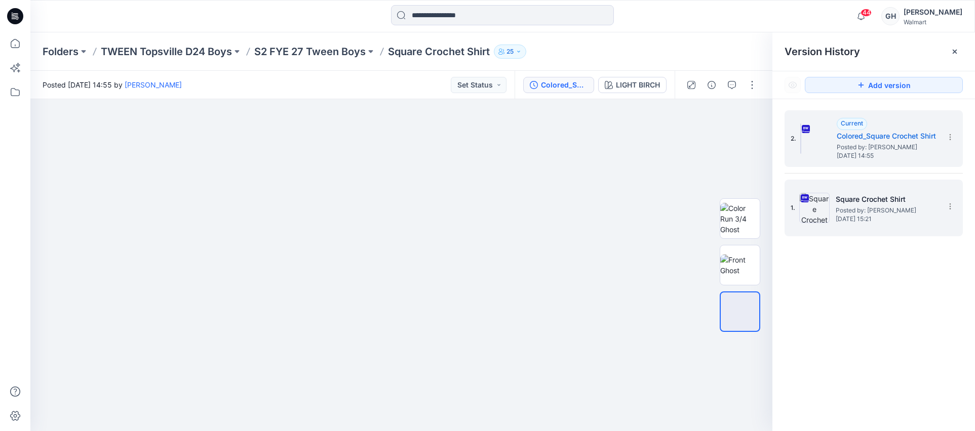
click at [863, 198] on h5 "Square Crochet Shirt" at bounding box center [886, 199] width 101 height 12
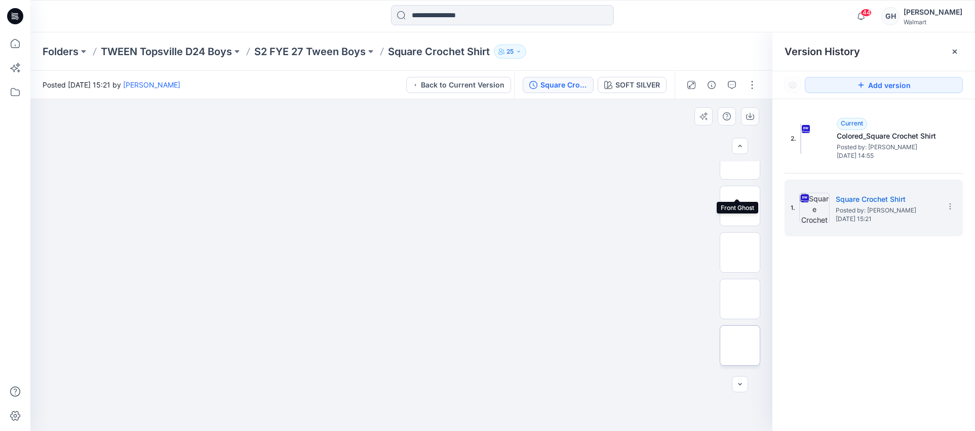
scroll to position [112, 0]
click at [740, 256] on img at bounding box center [740, 256] width 0 height 0
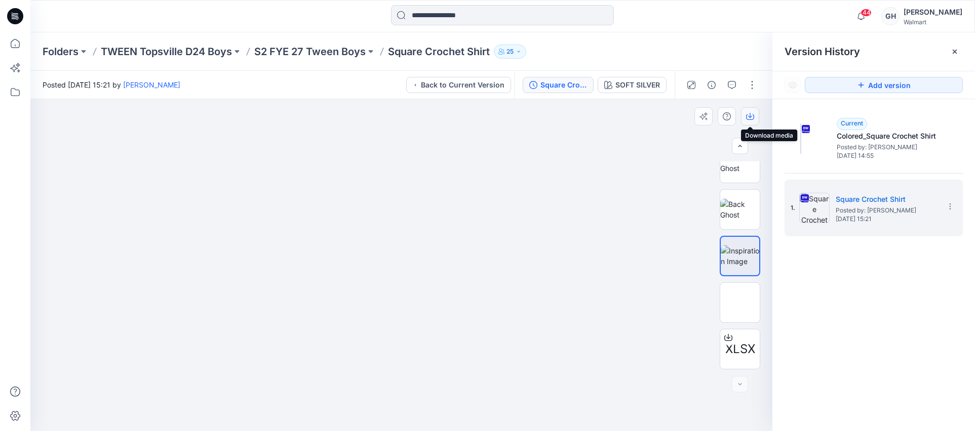
click at [747, 112] on icon "button" at bounding box center [750, 116] width 8 height 8
click at [741, 301] on img at bounding box center [739, 302] width 39 height 21
click at [752, 116] on icon "button" at bounding box center [750, 116] width 8 height 8
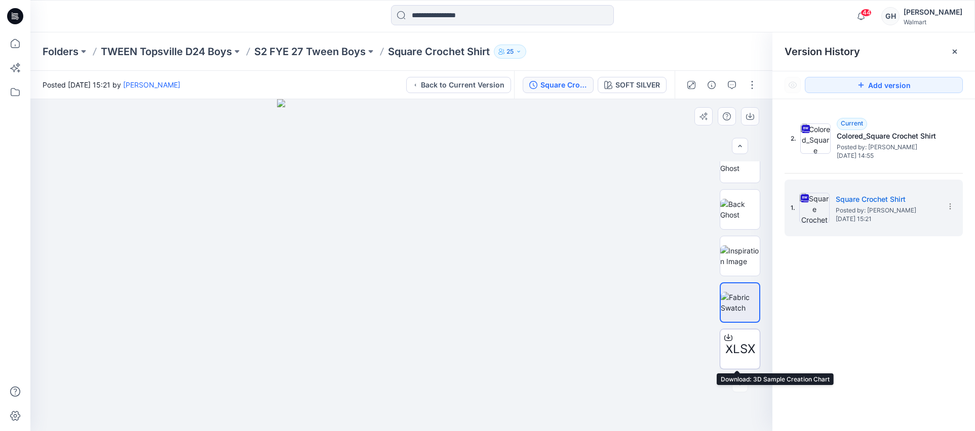
click at [740, 349] on span "XLSX" at bounding box center [740, 349] width 30 height 18
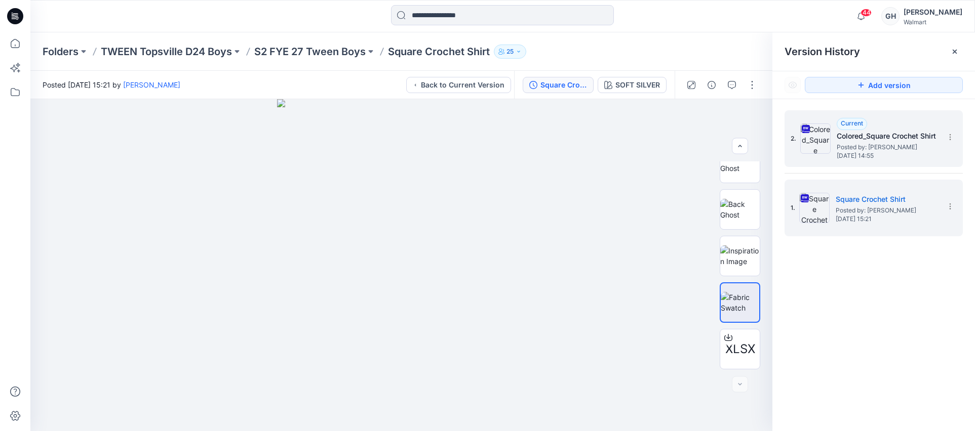
click at [855, 147] on span "Posted by: [PERSON_NAME]" at bounding box center [887, 147] width 101 height 10
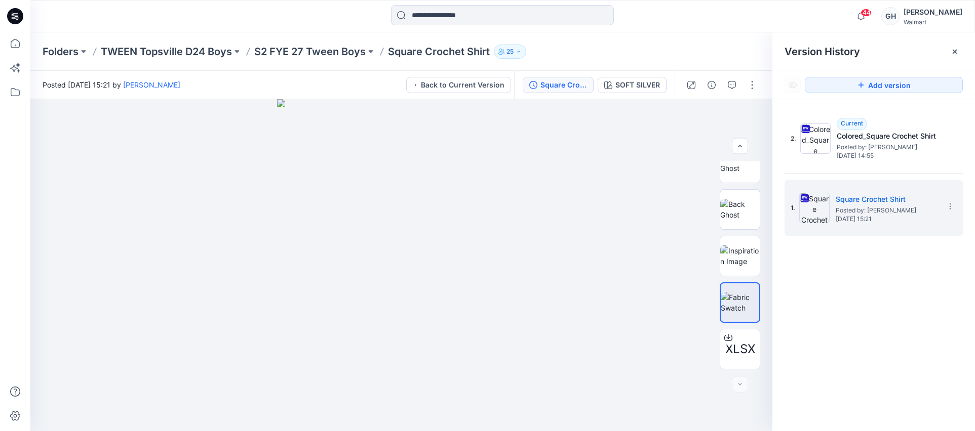
scroll to position [0, 0]
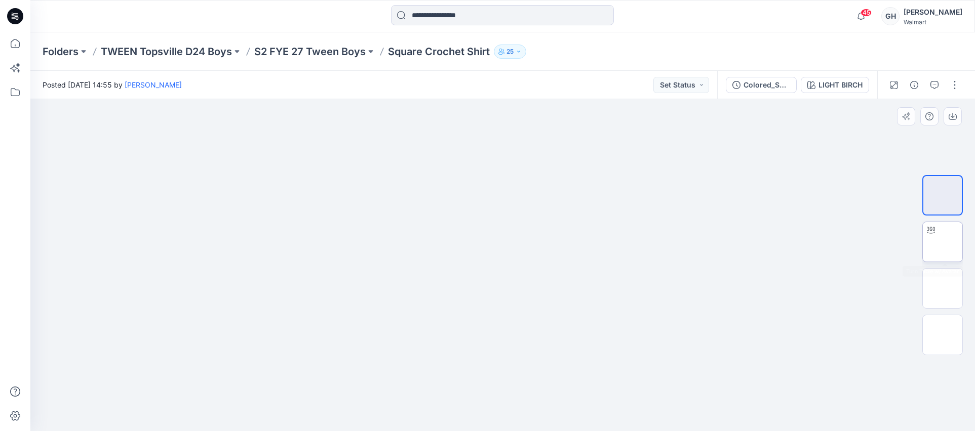
click at [942, 242] on img at bounding box center [942, 242] width 0 height 0
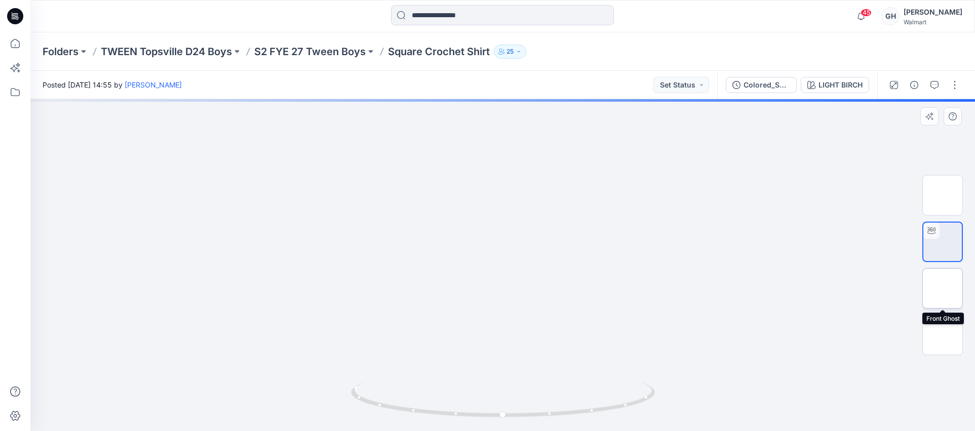
click at [942, 289] on img at bounding box center [942, 289] width 0 height 0
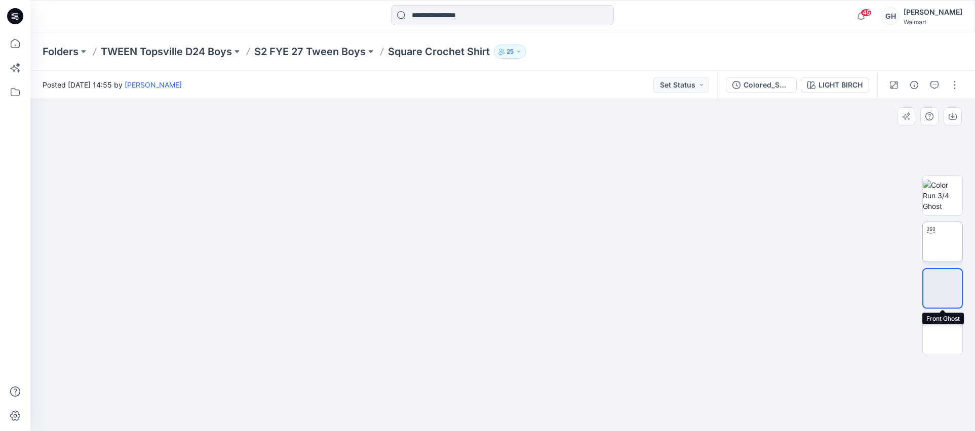
click at [942, 242] on img at bounding box center [942, 242] width 0 height 0
drag, startPoint x: 546, startPoint y: 215, endPoint x: 546, endPoint y: 350, distance: 135.2
drag, startPoint x: 551, startPoint y: 280, endPoint x: 548, endPoint y: 309, distance: 29.6
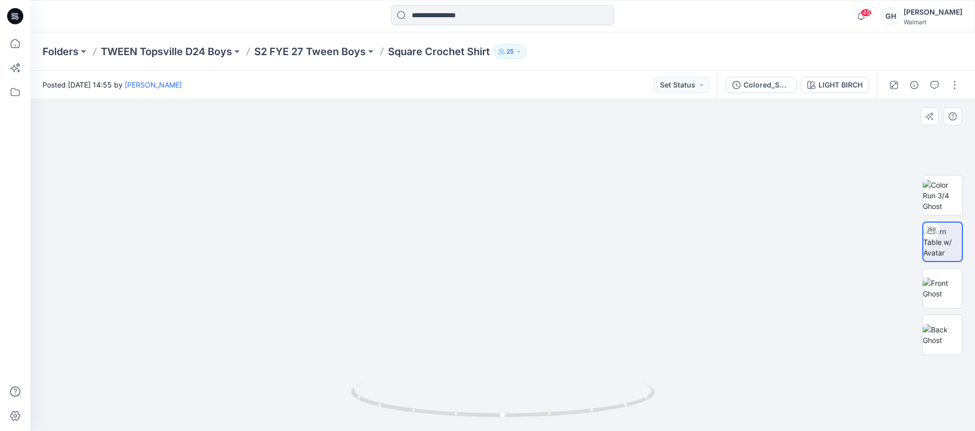
drag, startPoint x: 503, startPoint y: 416, endPoint x: 225, endPoint y: 391, distance: 279.1
click at [226, 392] on div at bounding box center [502, 265] width 944 height 332
click at [956, 88] on button "button" at bounding box center [954, 85] width 16 height 16
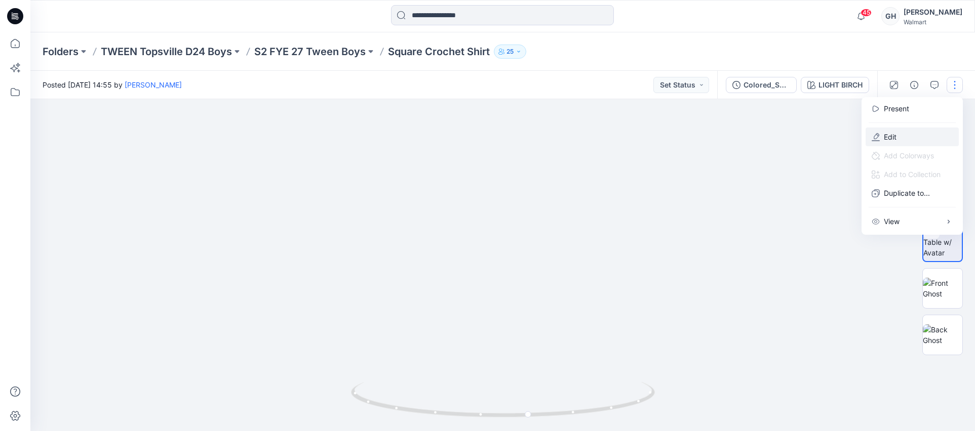
click at [908, 137] on button "Edit" at bounding box center [911, 137] width 93 height 19
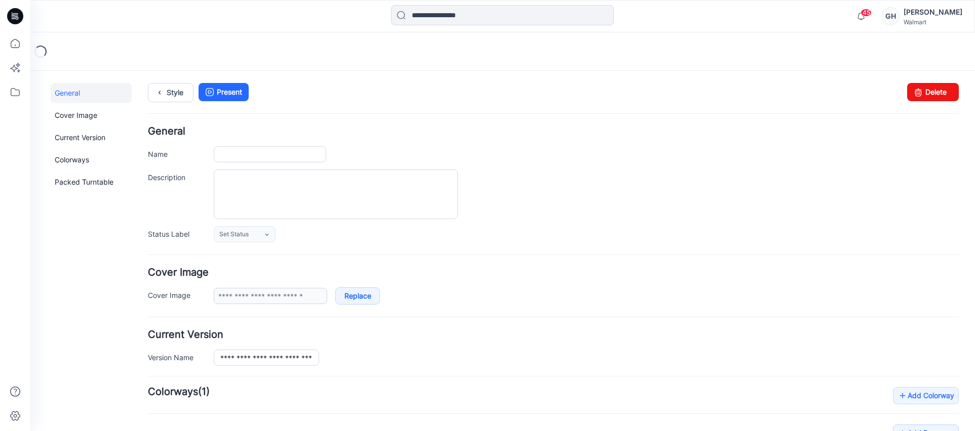
type input "**********"
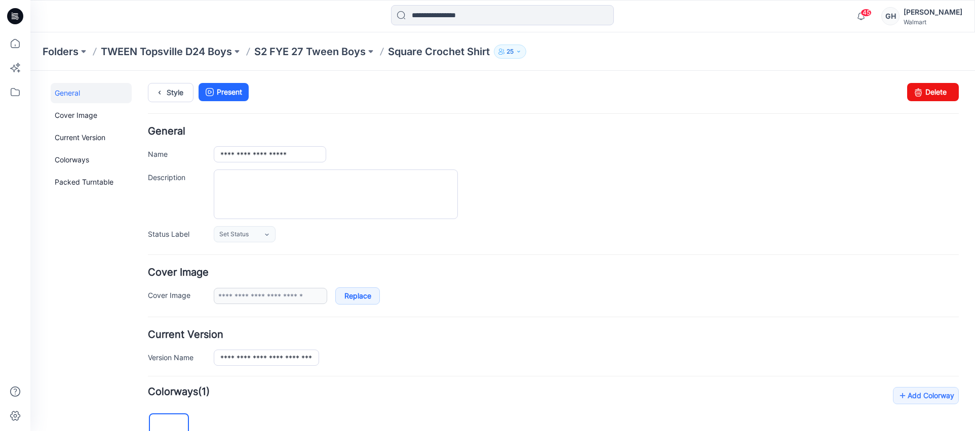
scroll to position [253, 0]
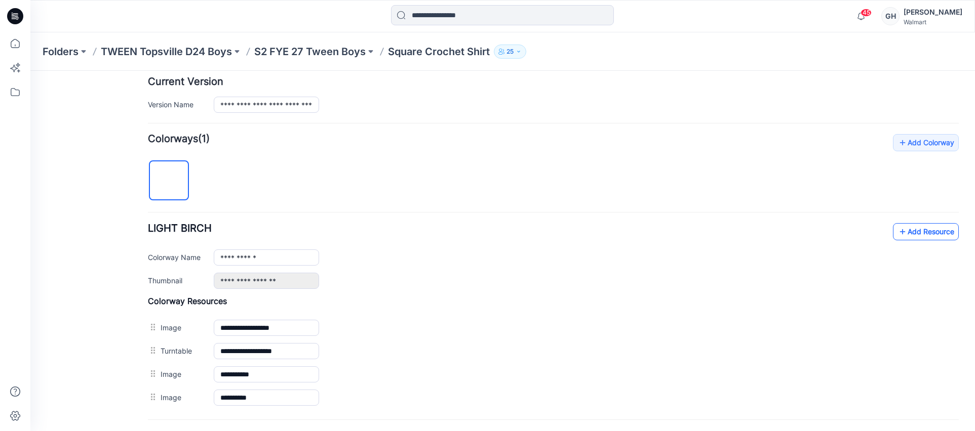
click at [903, 230] on link "Add Resource" at bounding box center [926, 231] width 66 height 17
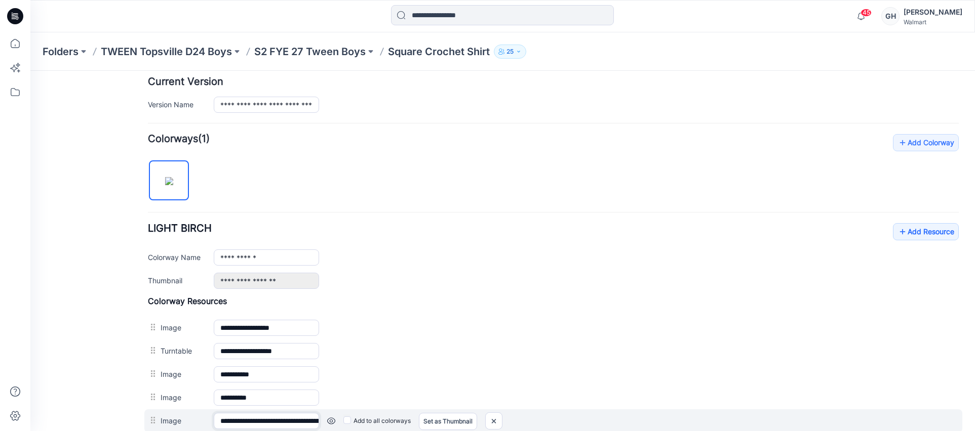
click at [254, 418] on input "**********" at bounding box center [266, 421] width 105 height 16
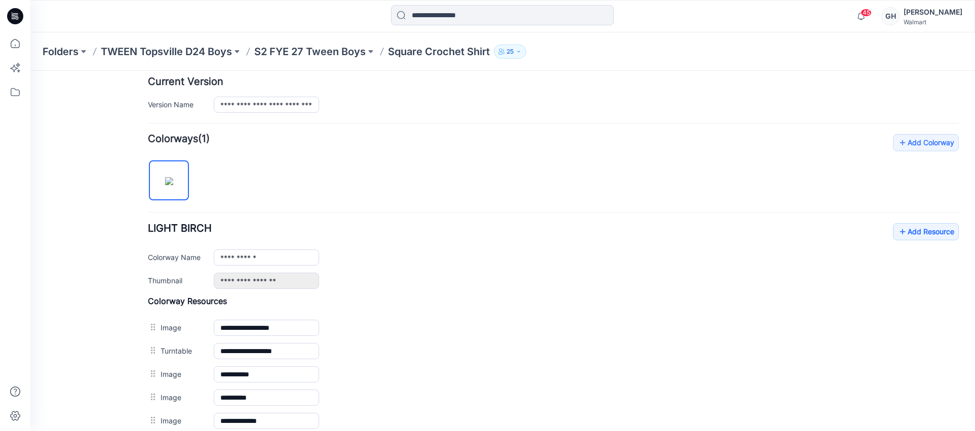
click at [67, 366] on div "General Cover Image Current Version Colorways Packed Turntable" at bounding box center [91, 184] width 81 height 709
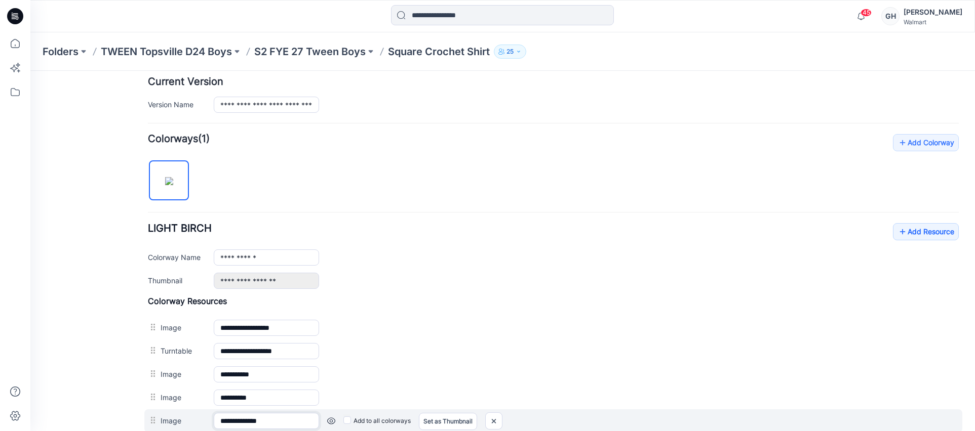
click at [237, 418] on input "**********" at bounding box center [266, 421] width 105 height 16
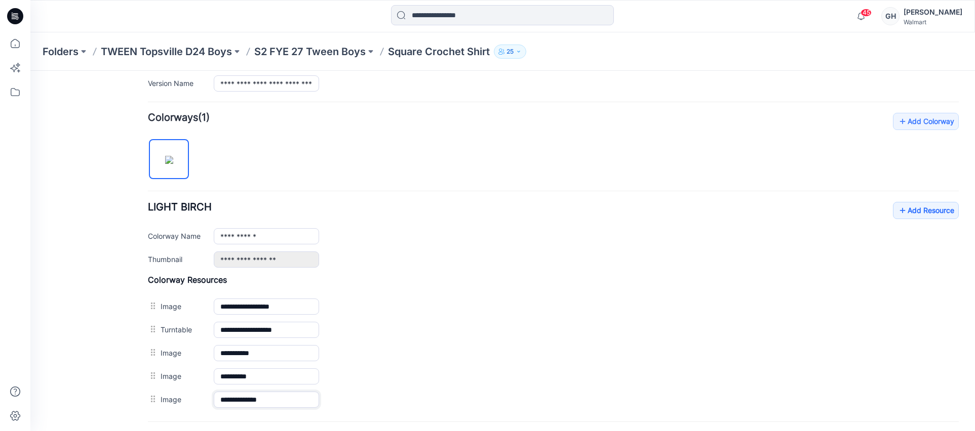
scroll to position [302, 0]
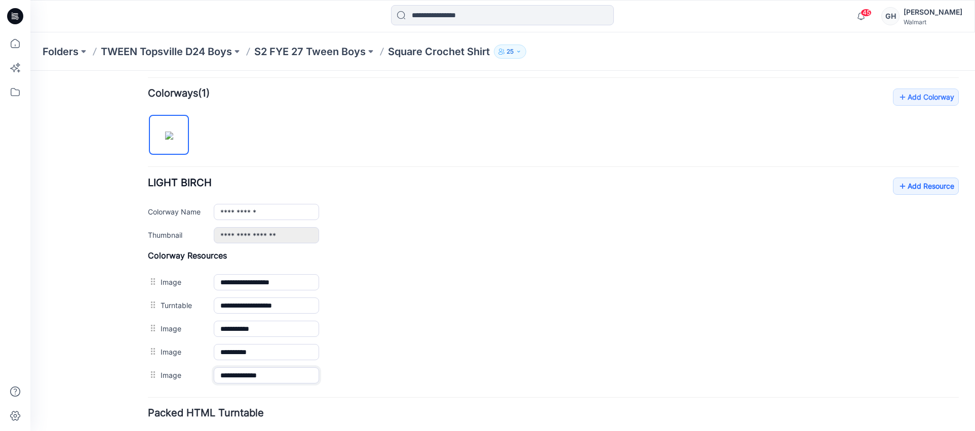
drag, startPoint x: 243, startPoint y: 424, endPoint x: 175, endPoint y: 424, distance: 68.4
click at [175, 424] on form "**********" at bounding box center [553, 155] width 811 height 655
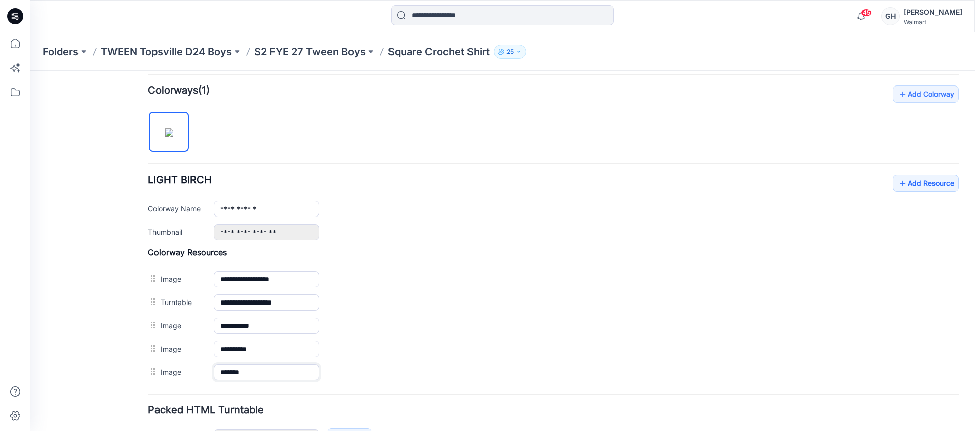
type input "******"
click at [96, 315] on div "General Cover Image Current Version Colorways Packed Turntable" at bounding box center [91, 135] width 81 height 709
click at [913, 186] on link "Add Resource" at bounding box center [926, 183] width 66 height 17
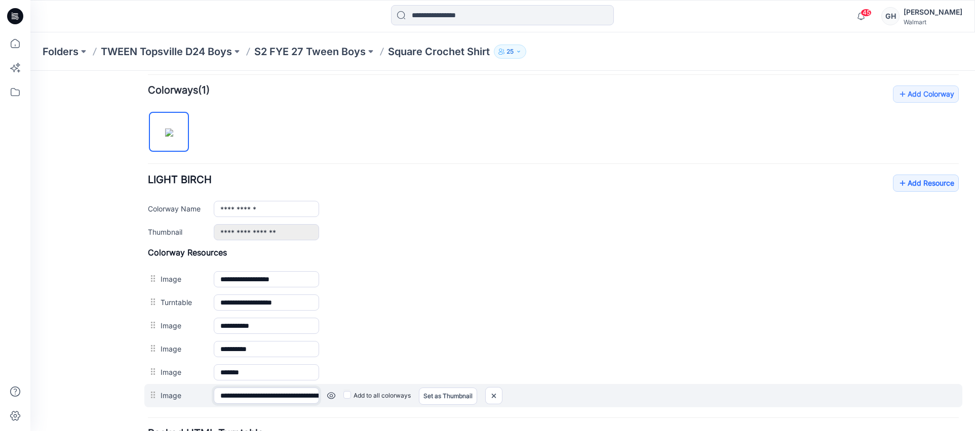
click at [233, 393] on input "**********" at bounding box center [266, 396] width 105 height 16
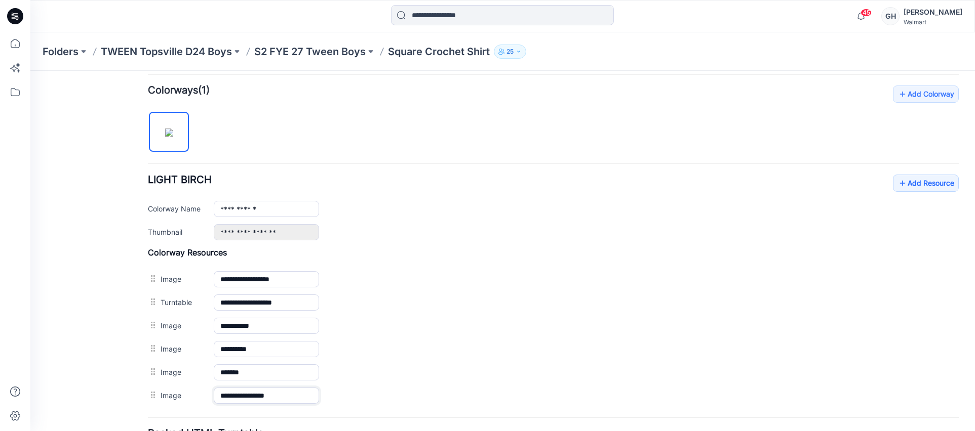
type input "**********"
click at [82, 331] on div "General Cover Image Current Version Colorways Packed Turntable" at bounding box center [91, 147] width 81 height 732
click at [920, 178] on link "Add Resource" at bounding box center [926, 183] width 66 height 17
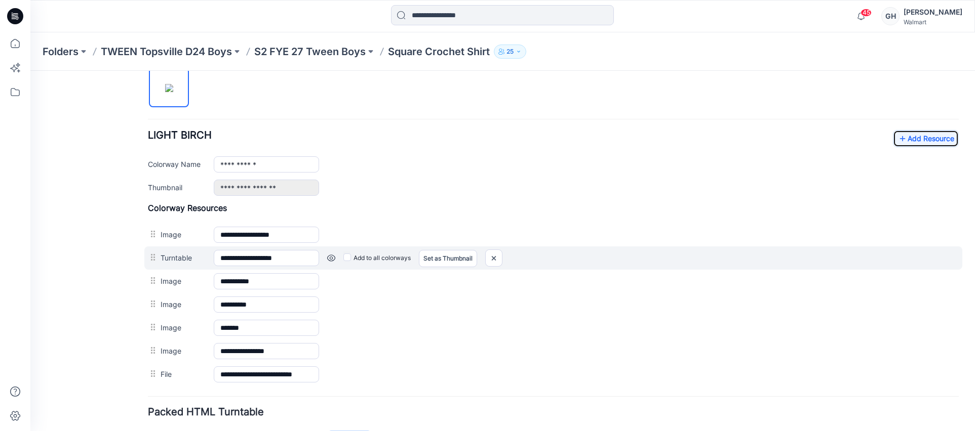
scroll to position [365, 0]
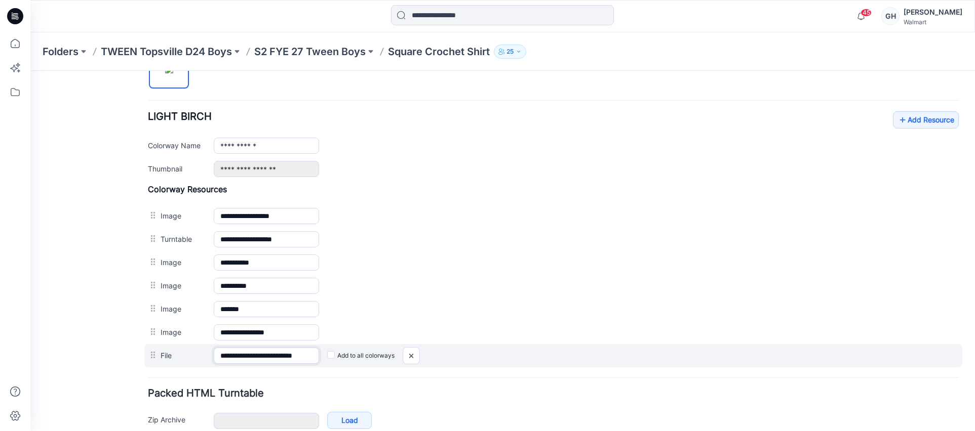
click at [270, 362] on input "**********" at bounding box center [266, 356] width 105 height 16
click at [271, 360] on input "**********" at bounding box center [266, 356] width 105 height 16
click at [291, 352] on input "**********" at bounding box center [266, 356] width 105 height 16
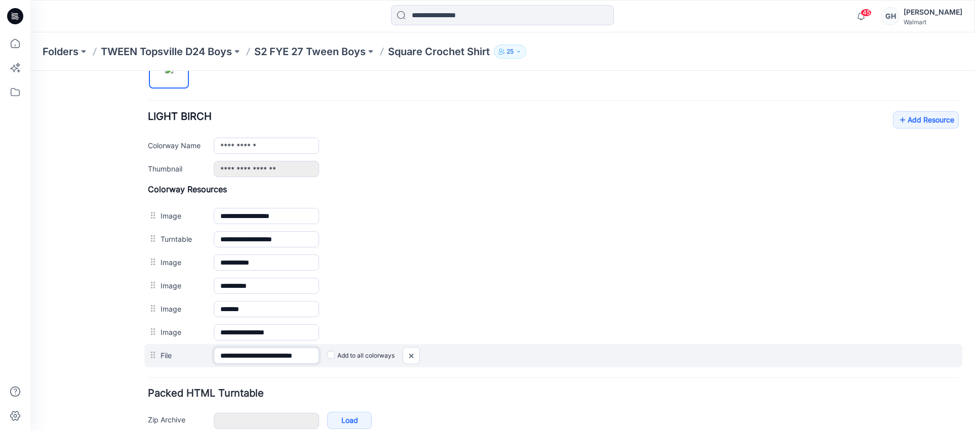
click at [310, 355] on input "**********" at bounding box center [266, 356] width 105 height 16
drag, startPoint x: 310, startPoint y: 355, endPoint x: 348, endPoint y: 354, distance: 38.5
click at [348, 354] on div "**********" at bounding box center [553, 355] width 818 height 23
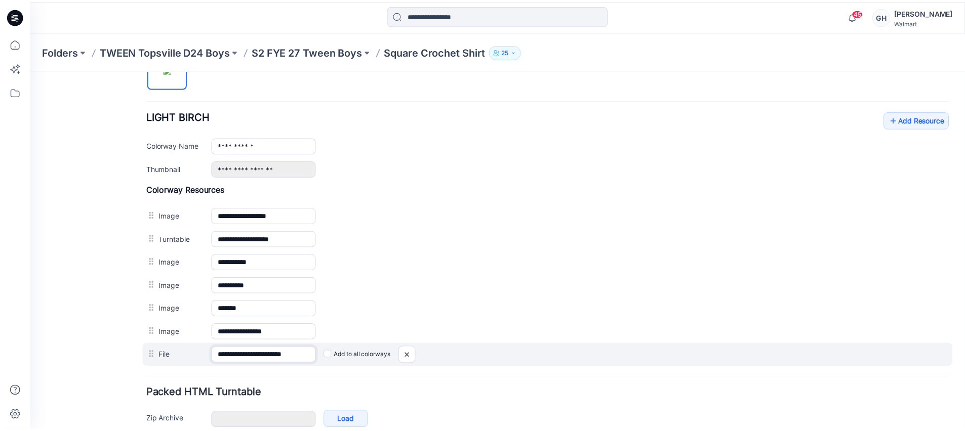
scroll to position [0, 0]
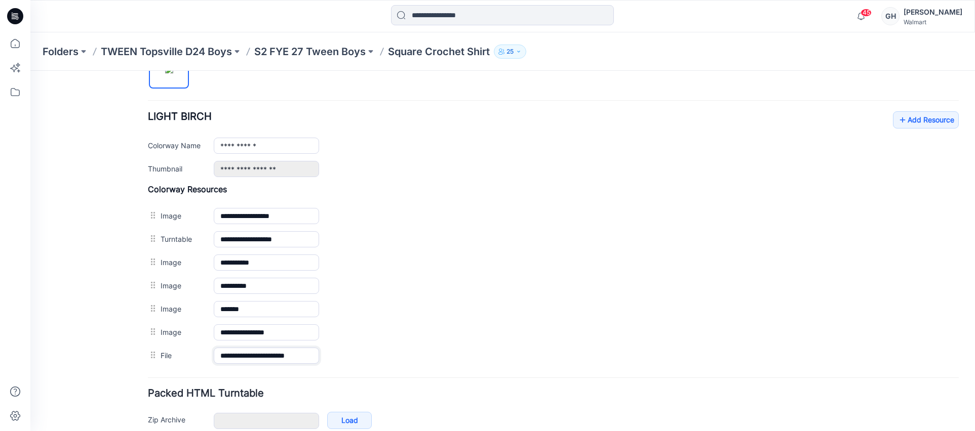
type input "**********"
drag, startPoint x: 373, startPoint y: 375, endPoint x: 379, endPoint y: 252, distance: 123.7
click at [373, 376] on form "**********" at bounding box center [553, 112] width 811 height 702
click at [346, 48] on p "S2 FYE 27 Tween Boys" at bounding box center [309, 52] width 111 height 14
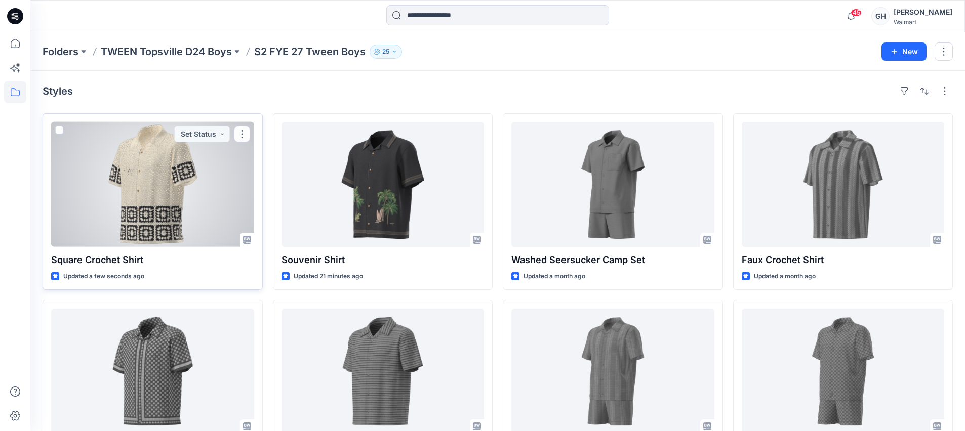
click at [162, 191] on div at bounding box center [152, 184] width 203 height 125
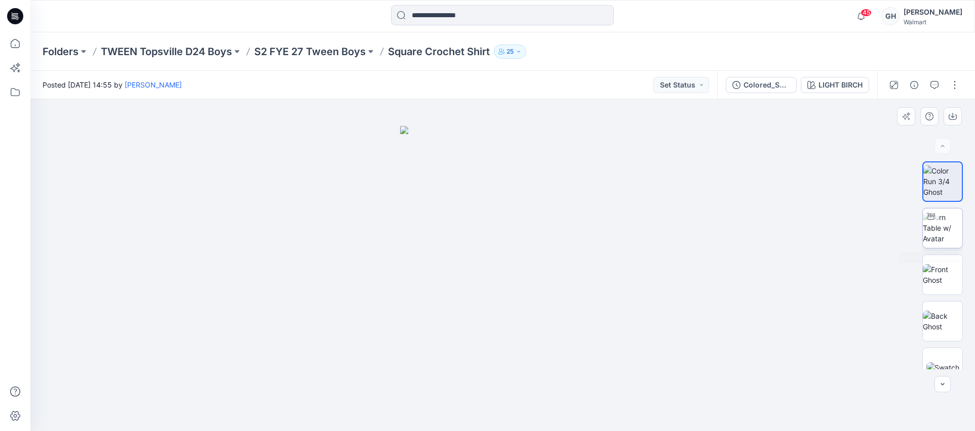
click at [943, 230] on img at bounding box center [942, 228] width 39 height 32
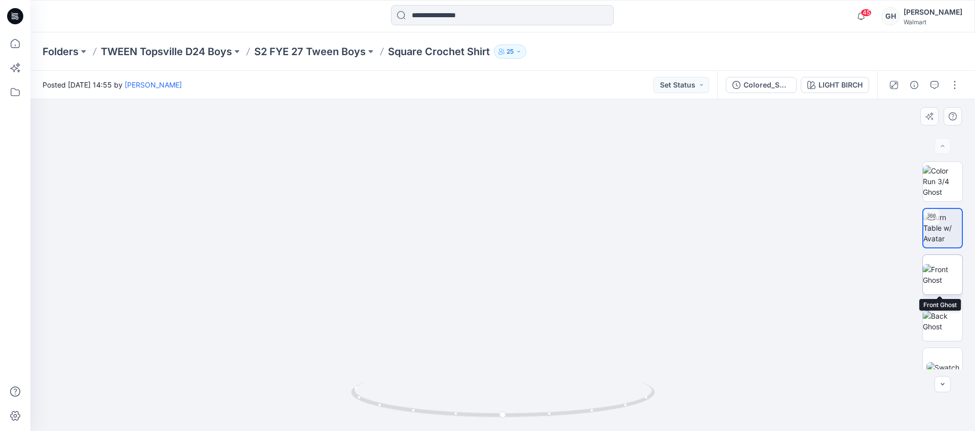
click at [941, 279] on img at bounding box center [942, 274] width 39 height 21
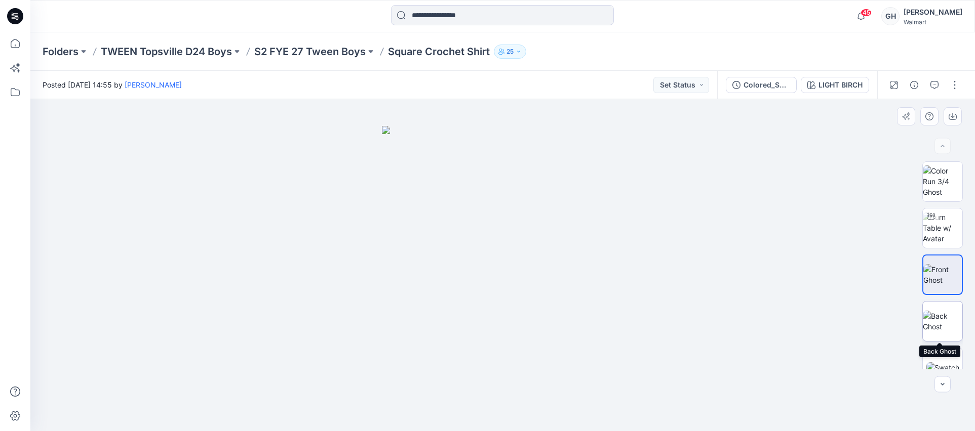
click at [938, 328] on img at bounding box center [942, 321] width 39 height 21
click at [330, 45] on p "S2 FYE 27 Tween Boys" at bounding box center [309, 52] width 111 height 14
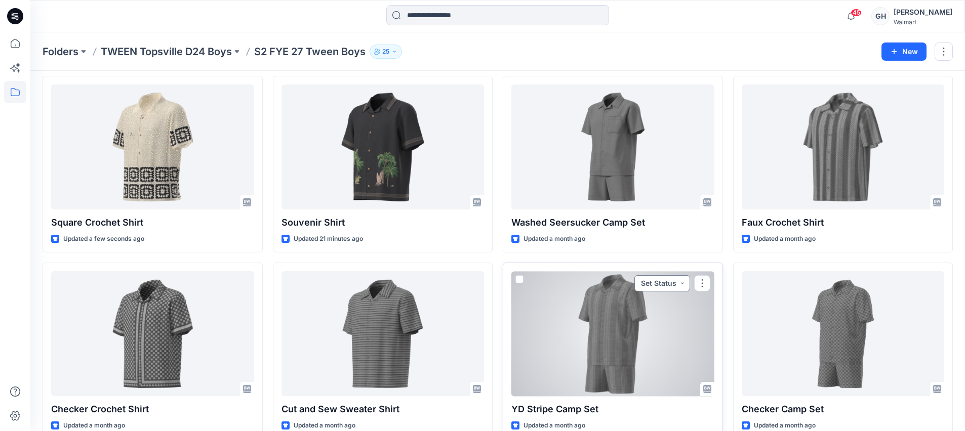
scroll to position [58, 0]
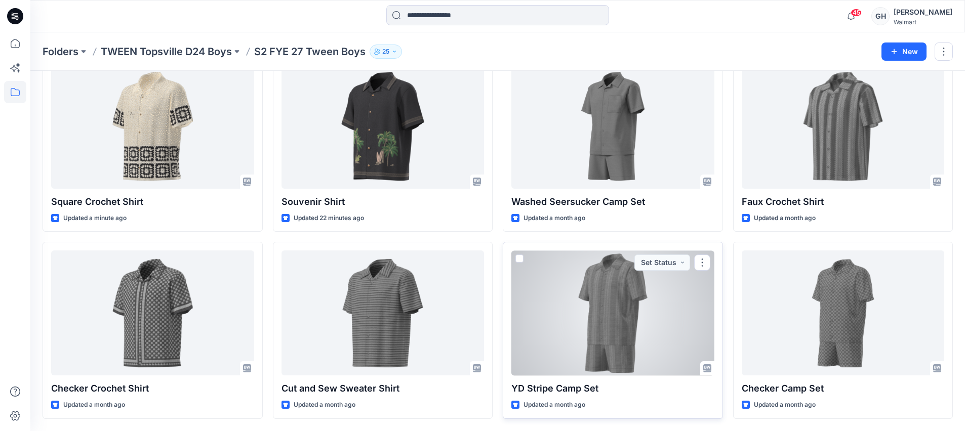
click at [618, 308] on div at bounding box center [612, 313] width 203 height 125
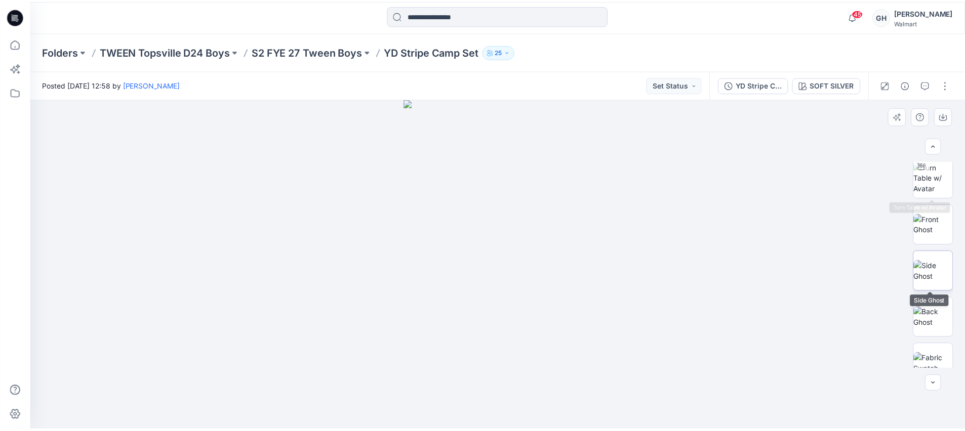
scroll to position [252, 0]
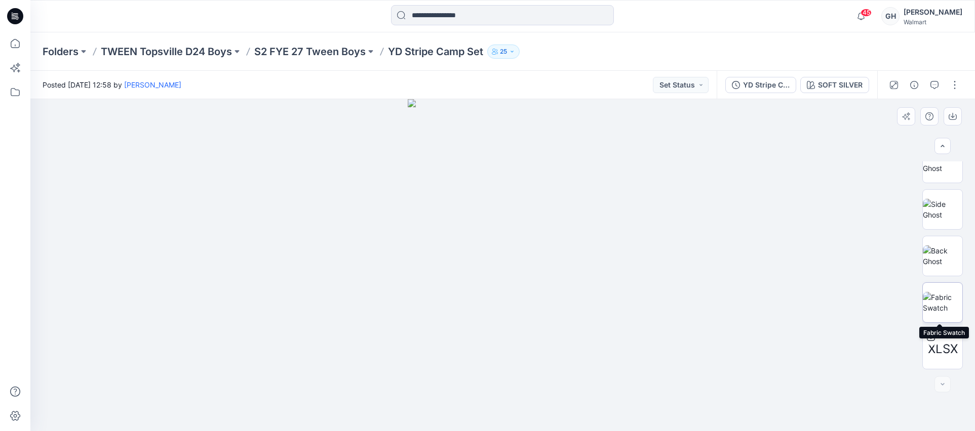
click at [930, 292] on img at bounding box center [942, 302] width 39 height 21
click at [944, 114] on button "button" at bounding box center [952, 116] width 18 height 18
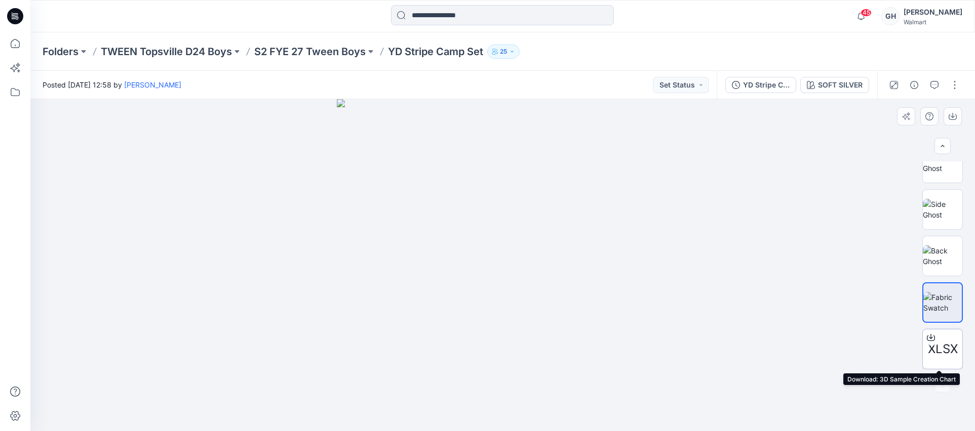
click at [949, 348] on span "XLSX" at bounding box center [943, 349] width 30 height 18
click at [319, 57] on p "S2 FYE 27 Tween Boys" at bounding box center [309, 52] width 111 height 14
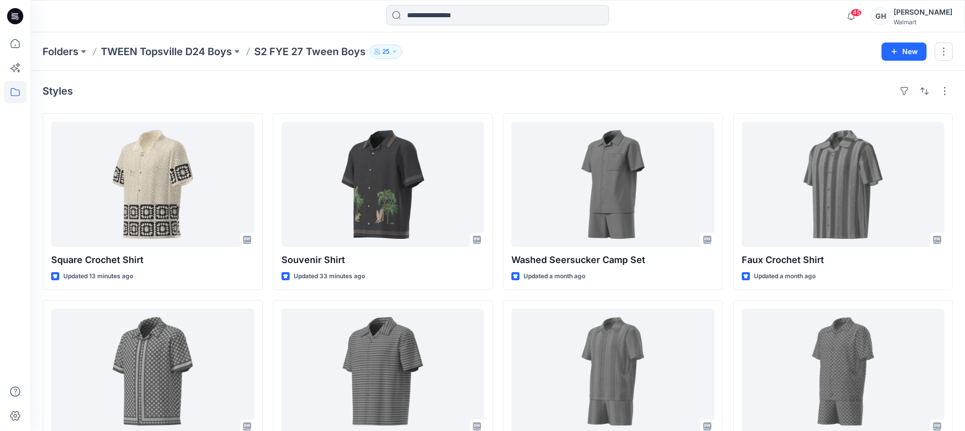
click at [317, 50] on p "S2 FYE 27 Tween Boys" at bounding box center [309, 52] width 111 height 14
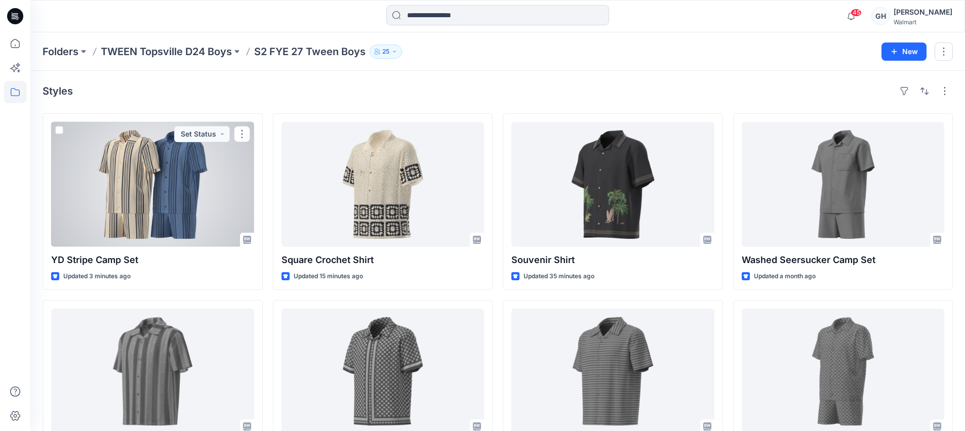
drag, startPoint x: 197, startPoint y: 213, endPoint x: 214, endPoint y: 208, distance: 18.1
click at [197, 213] on div at bounding box center [152, 184] width 203 height 125
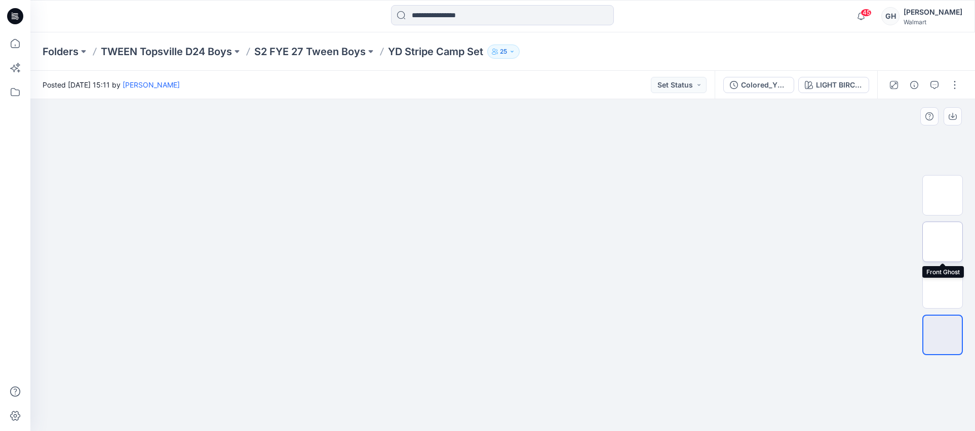
click at [942, 242] on img at bounding box center [942, 242] width 0 height 0
click at [942, 289] on img at bounding box center [942, 289] width 0 height 0
click at [942, 242] on img at bounding box center [942, 242] width 0 height 0
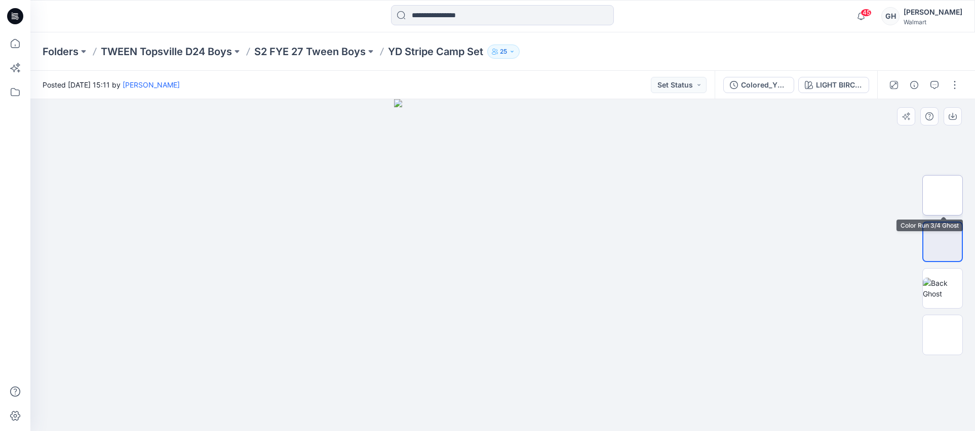
click at [942, 195] on img at bounding box center [942, 195] width 0 height 0
click at [328, 51] on p "S2 FYE 27 Tween Boys" at bounding box center [309, 52] width 111 height 14
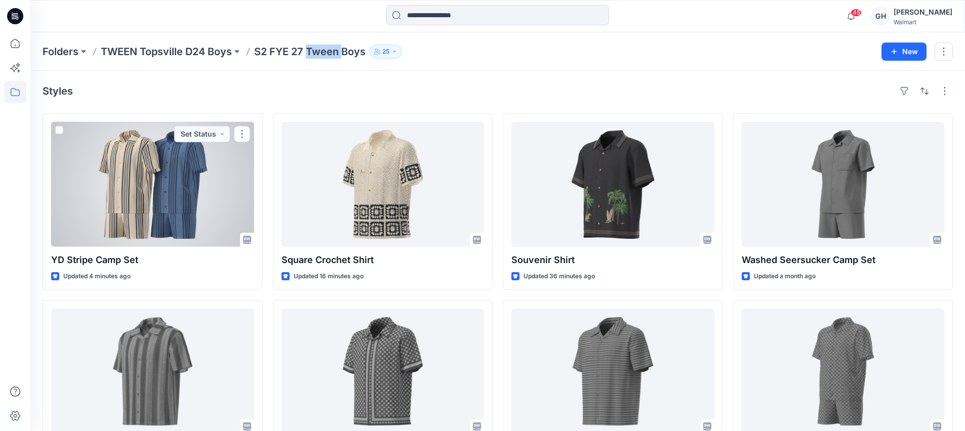
drag, startPoint x: 188, startPoint y: 215, endPoint x: 227, endPoint y: 209, distance: 39.5
click at [188, 216] on div at bounding box center [152, 184] width 203 height 125
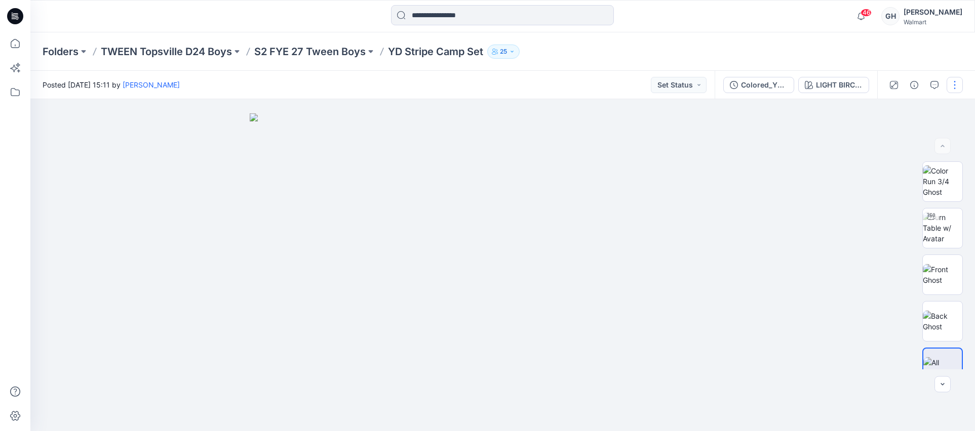
click at [956, 80] on button "button" at bounding box center [954, 85] width 16 height 16
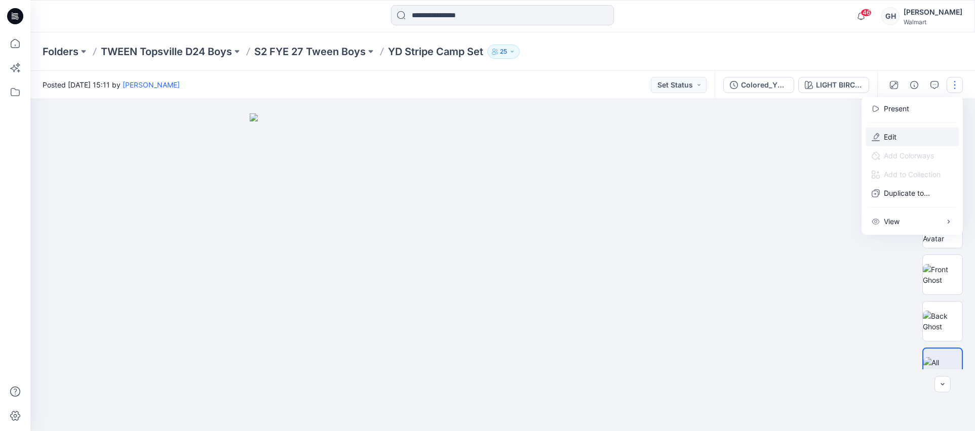
click at [885, 134] on p "Edit" at bounding box center [890, 137] width 13 height 11
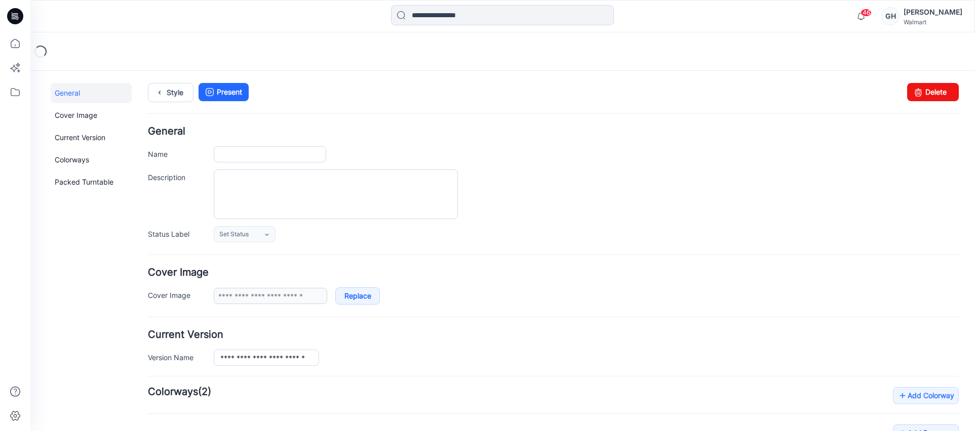
type input "**********"
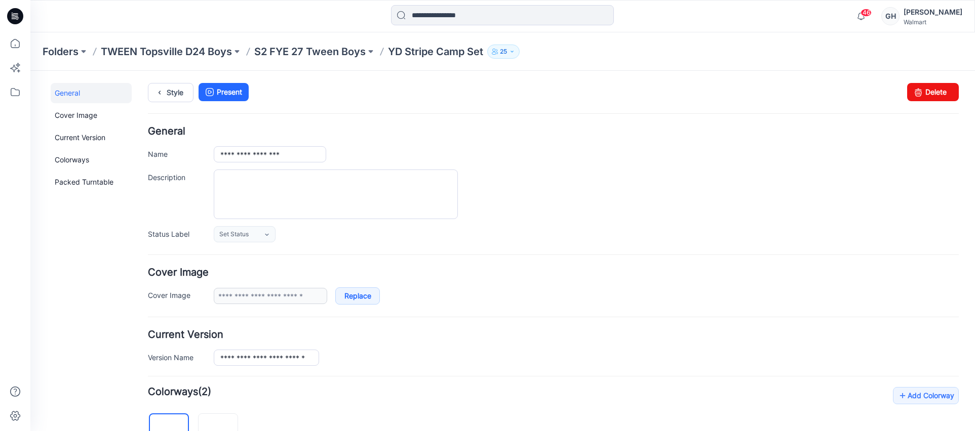
scroll to position [253, 0]
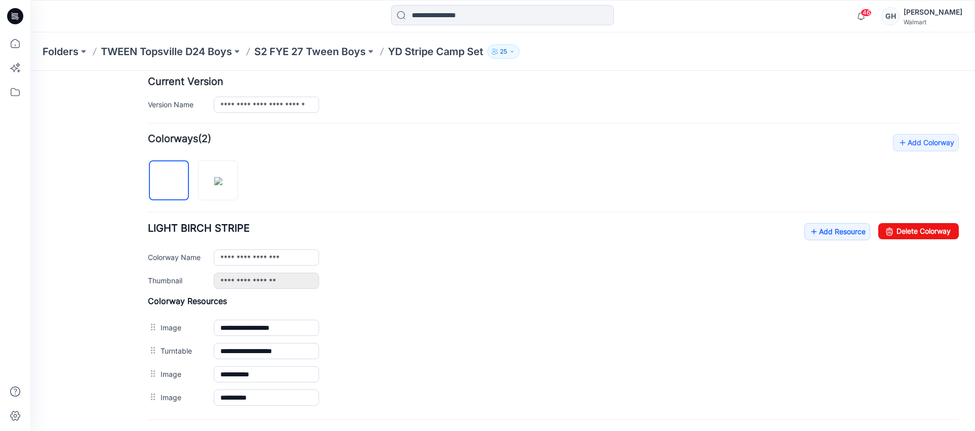
click at [818, 243] on div "**********" at bounding box center [553, 256] width 811 height 66
click at [816, 237] on link "Add Resource" at bounding box center [837, 231] width 66 height 17
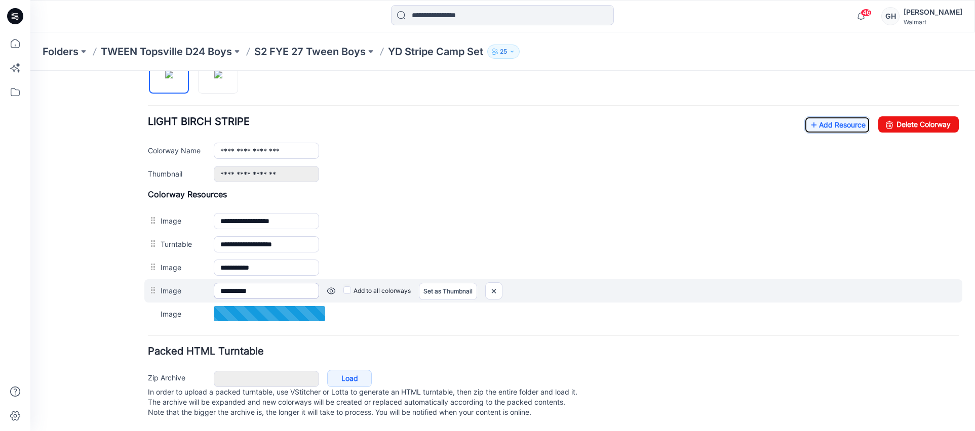
scroll to position [371, 0]
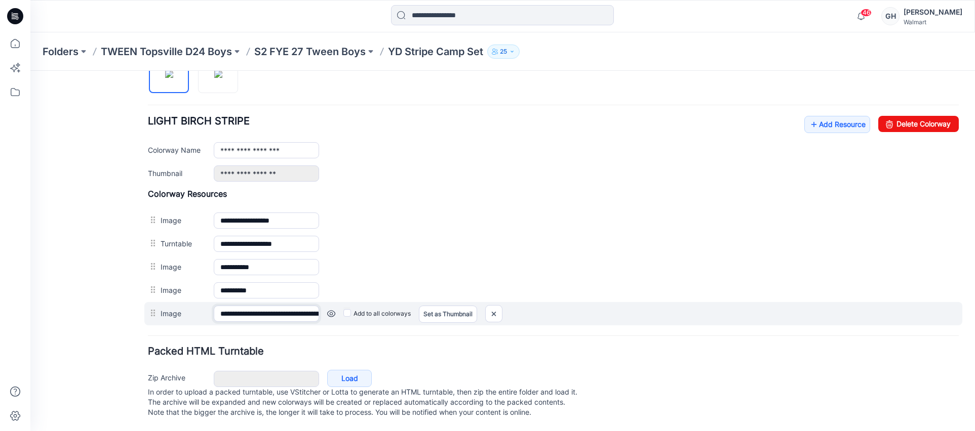
click at [252, 306] on input "**********" at bounding box center [266, 314] width 105 height 16
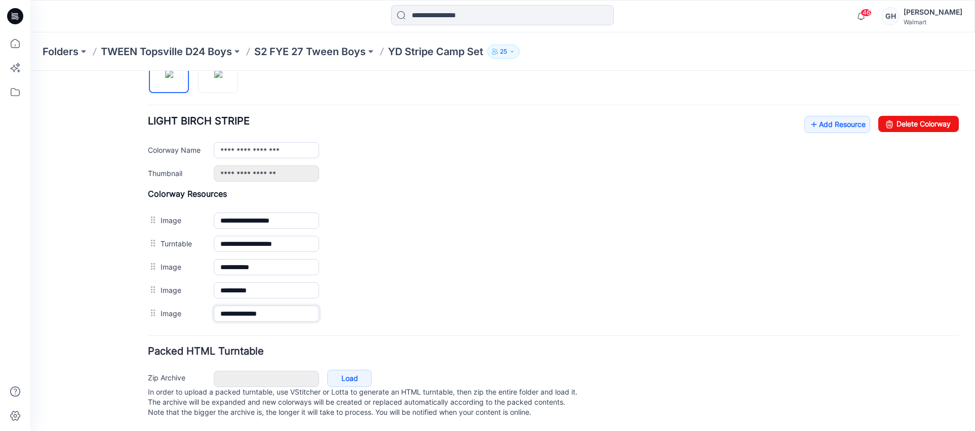
type input "**********"
click at [333, 331] on form "**********" at bounding box center [553, 93] width 811 height 655
click at [834, 116] on link "Add Resource" at bounding box center [837, 124] width 66 height 17
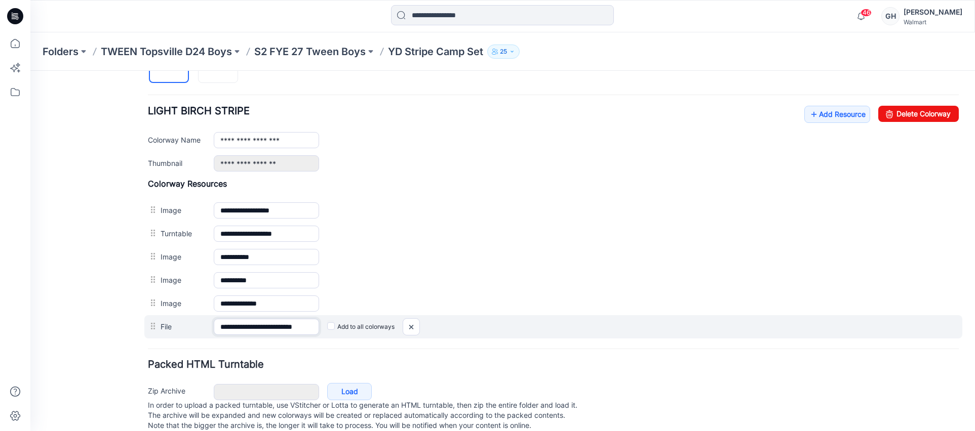
click at [310, 326] on input "**********" at bounding box center [266, 327] width 105 height 16
drag, startPoint x: 309, startPoint y: 326, endPoint x: 327, endPoint y: 327, distance: 17.8
click at [327, 327] on div "**********" at bounding box center [553, 326] width 818 height 23
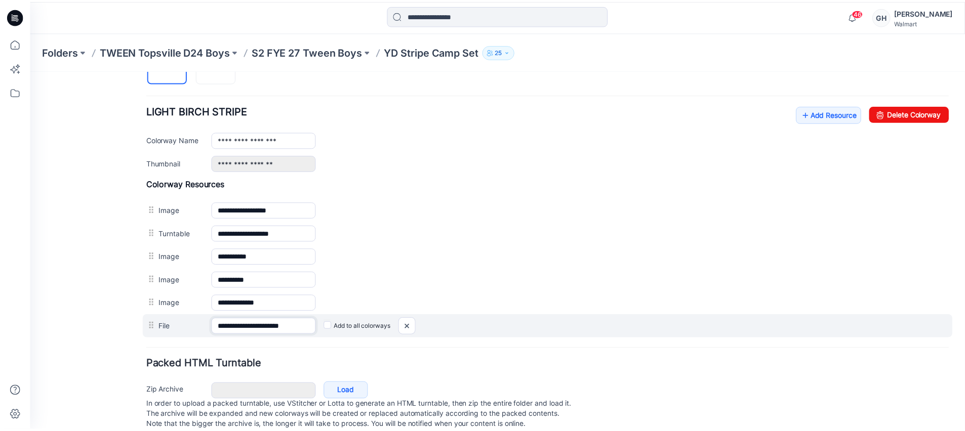
scroll to position [0, 0]
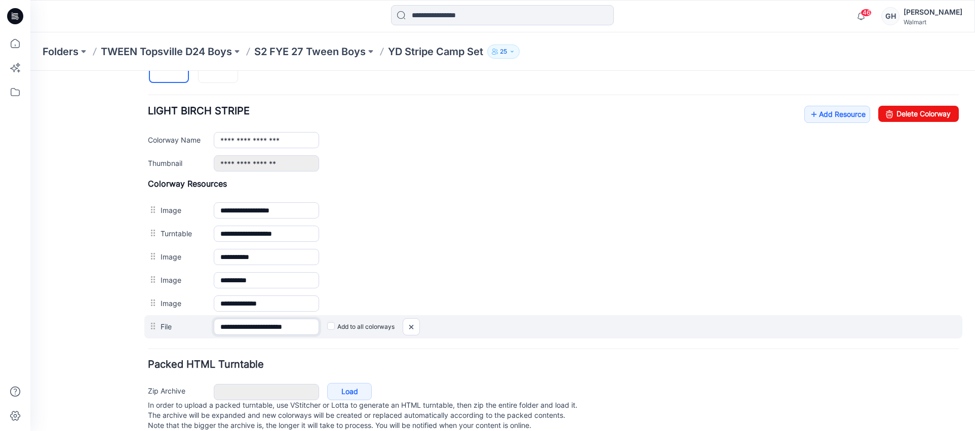
type input "**********"
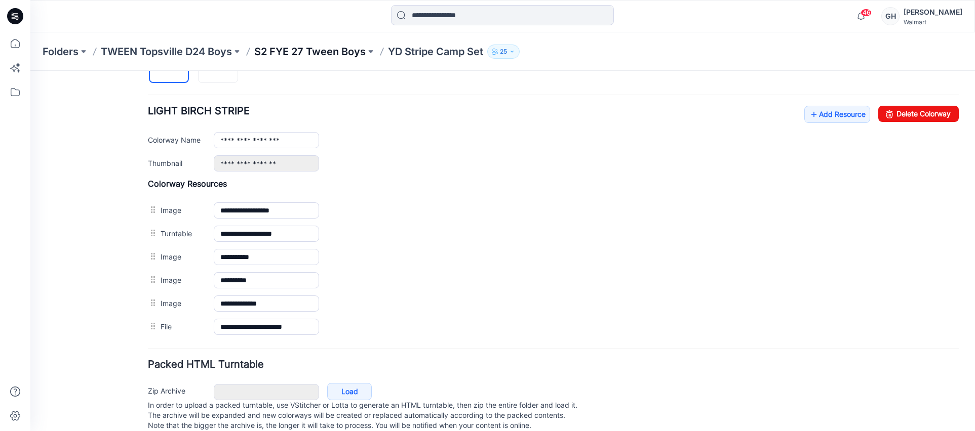
click at [305, 54] on p "S2 FYE 27 Tween Boys" at bounding box center [309, 52] width 111 height 14
